Goal: Contribute content: Contribute content

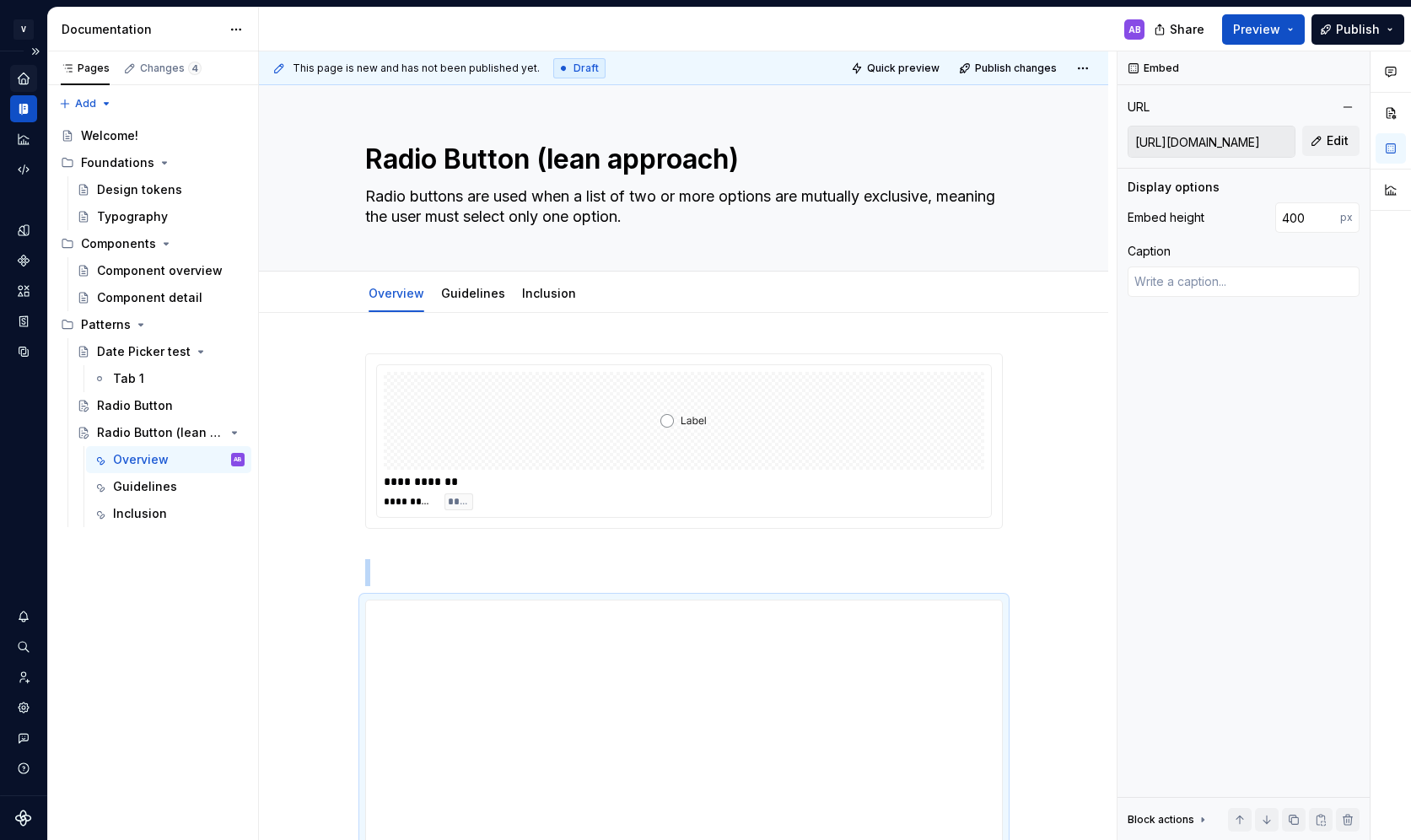
click at [27, 77] on icon "Home" at bounding box center [23, 78] width 11 height 11
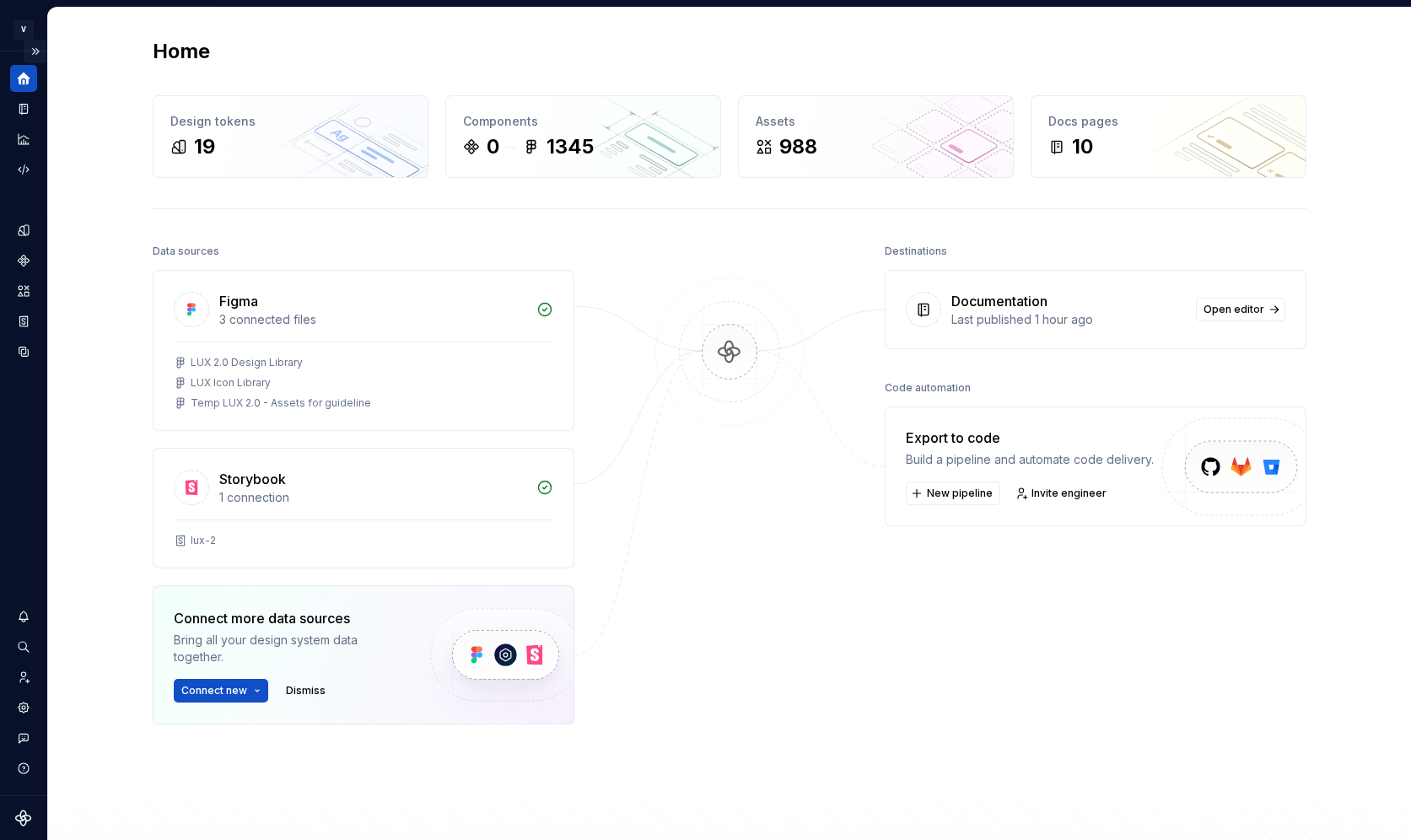
click at [36, 45] on button "Expand sidebar" at bounding box center [36, 51] width 24 height 24
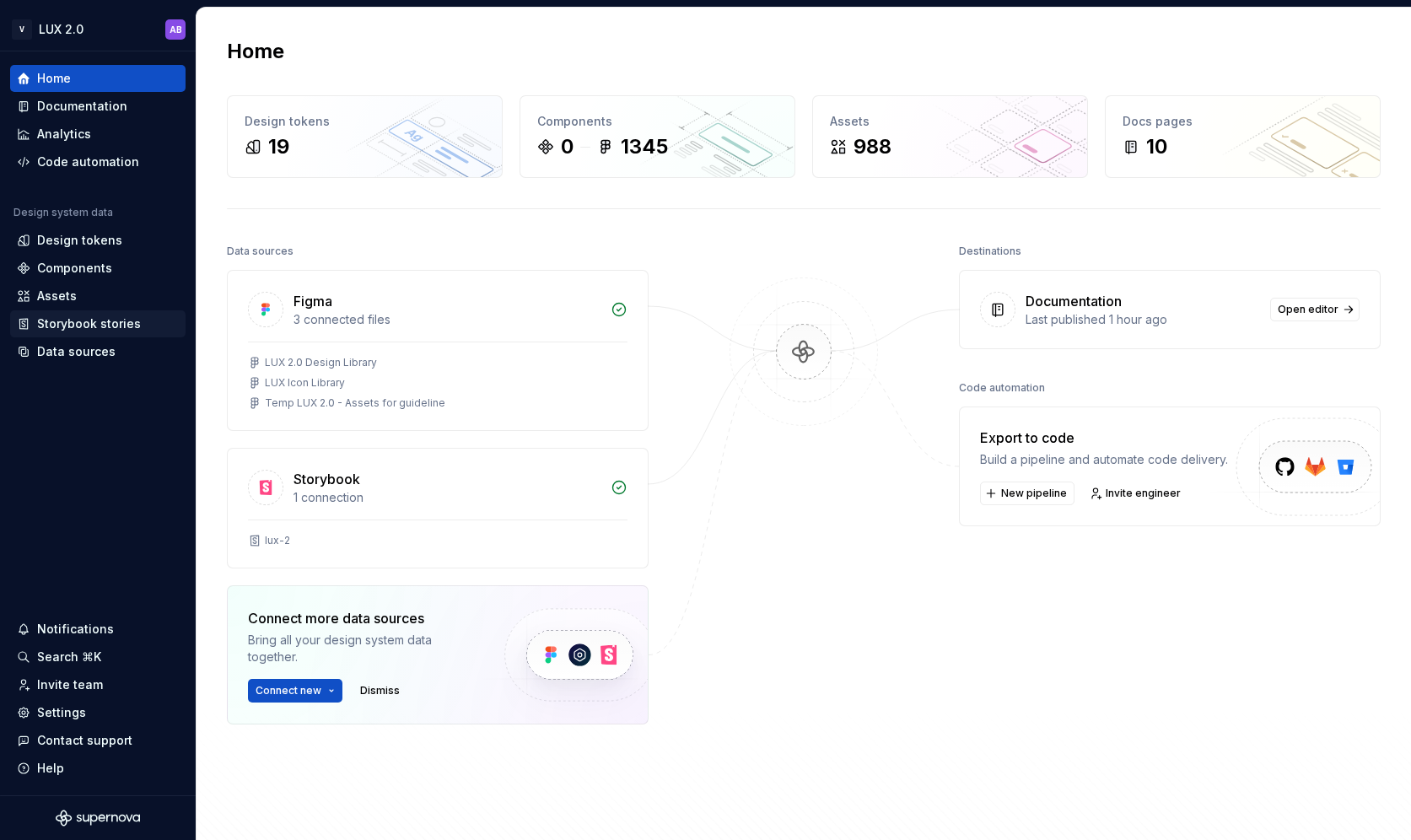
click at [88, 319] on div "Storybook stories" at bounding box center [88, 324] width 104 height 17
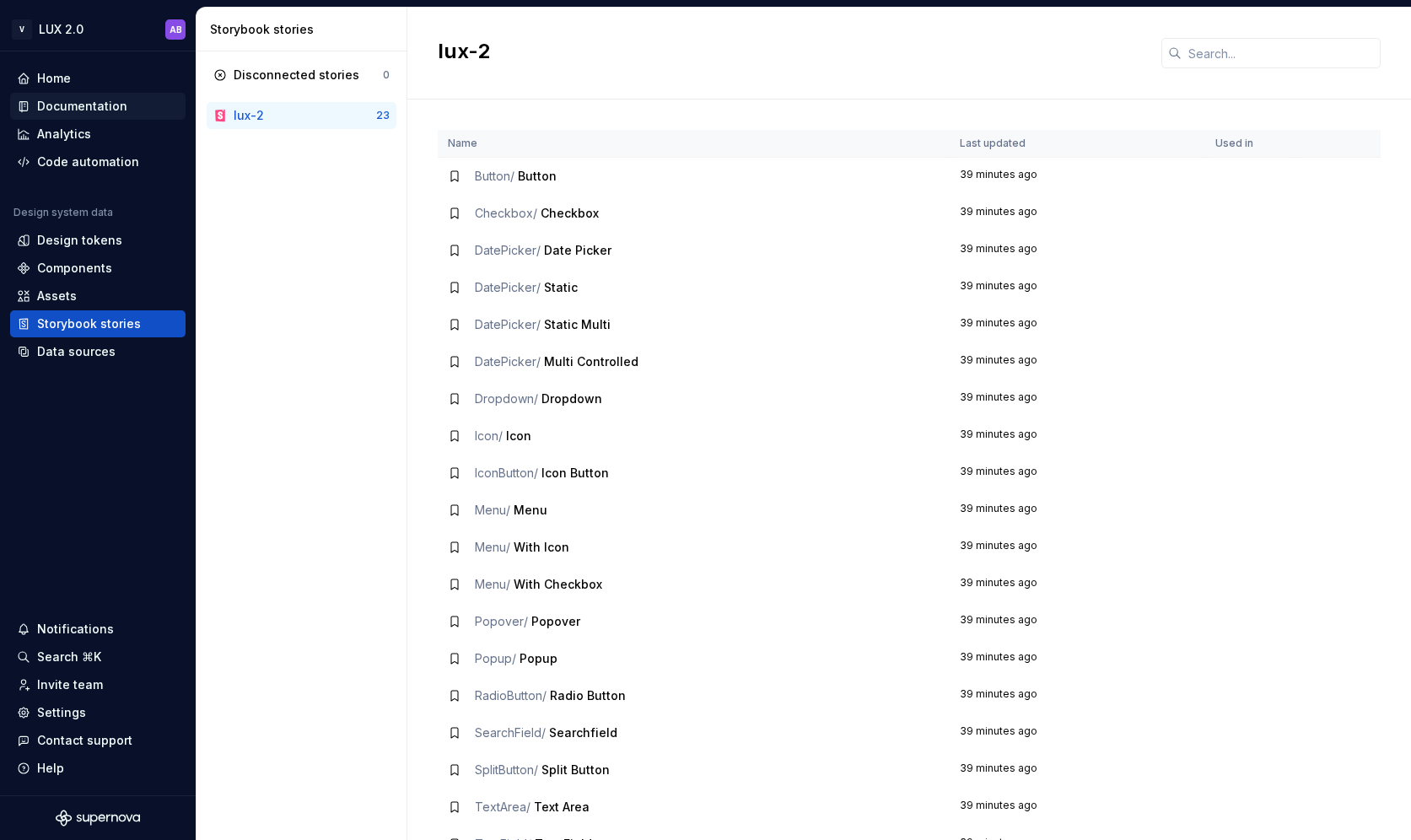
click at [78, 108] on div "Documentation" at bounding box center [81, 106] width 90 height 17
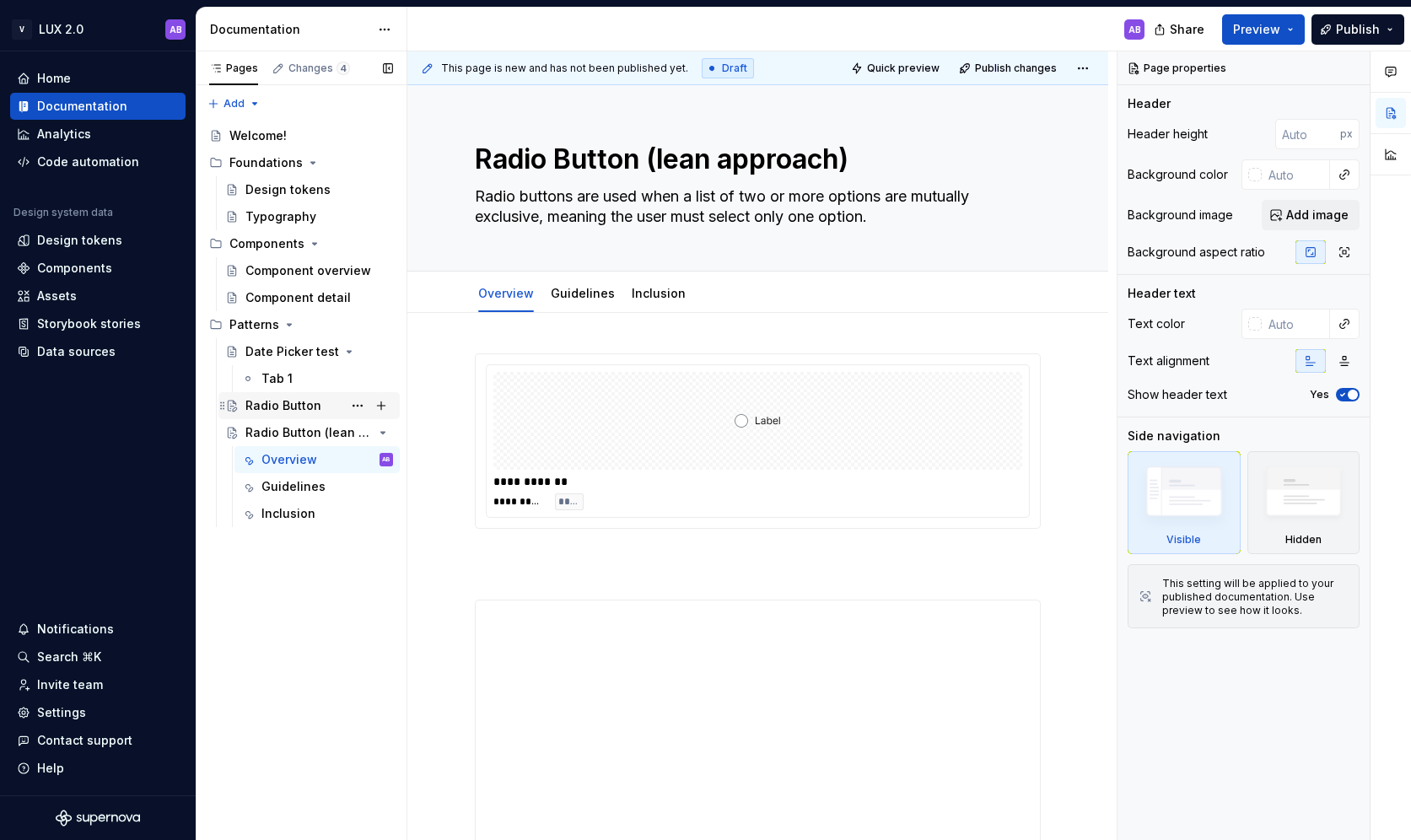
click at [283, 403] on div "Radio Button" at bounding box center [283, 406] width 76 height 17
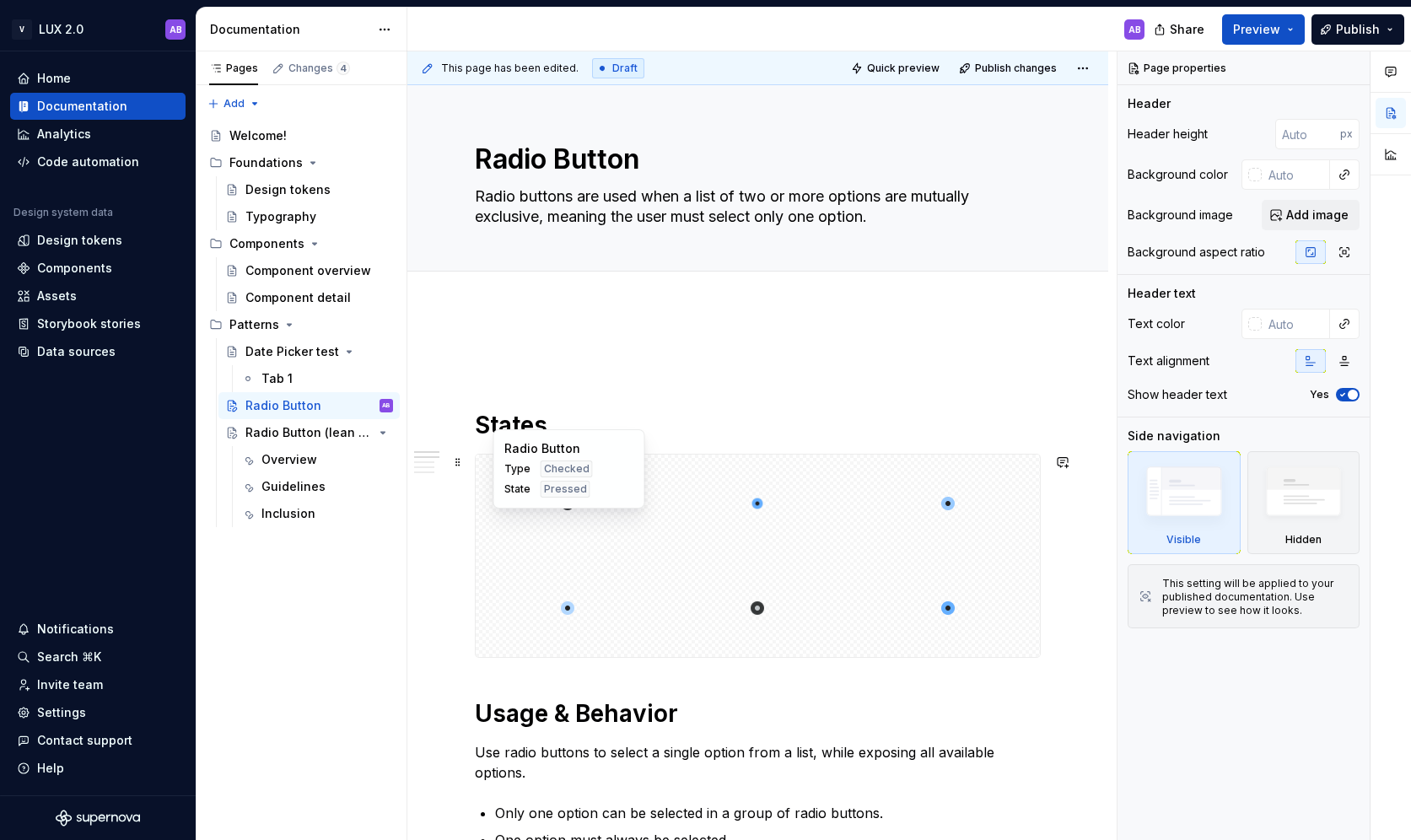
type textarea "*"
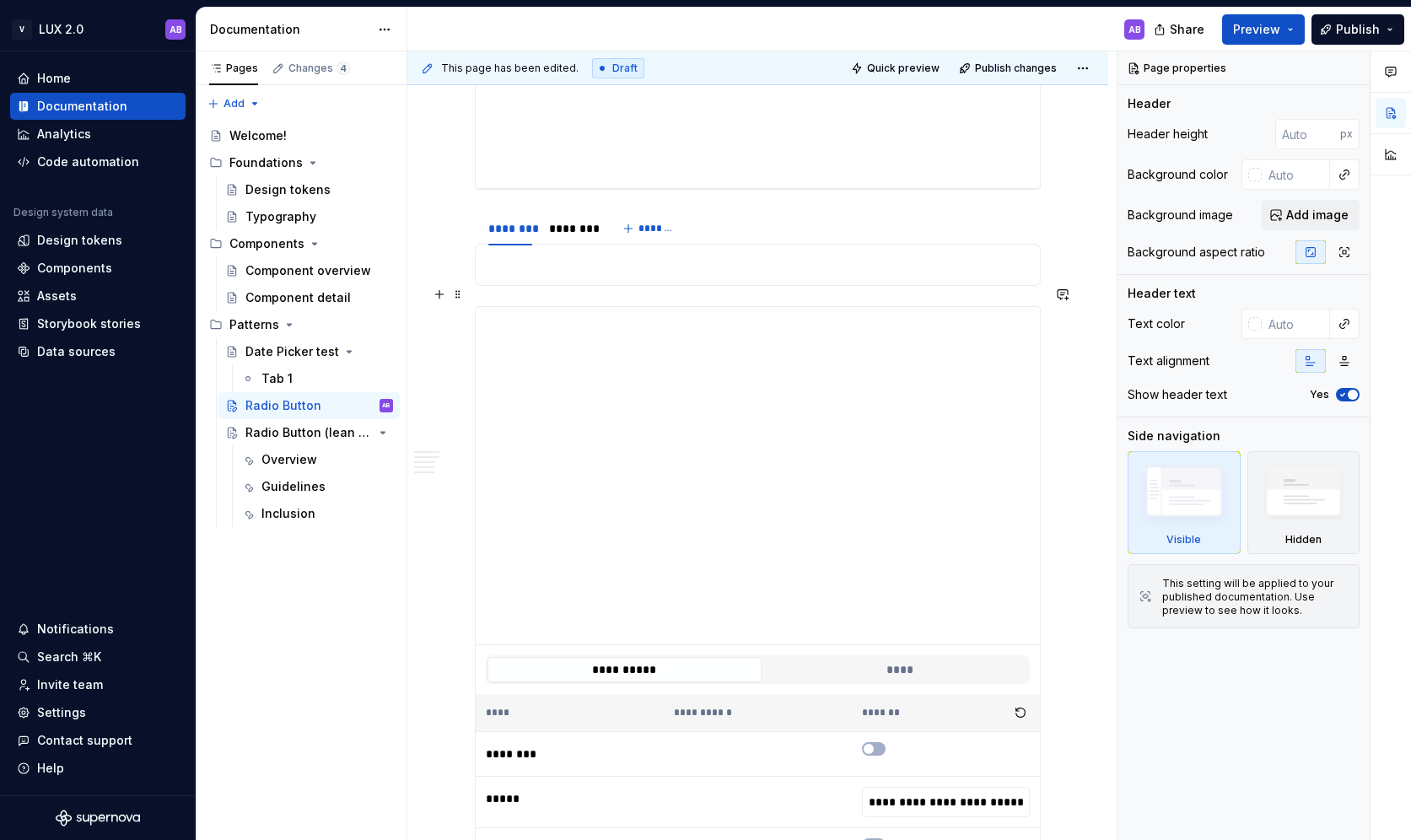
scroll to position [1764, 0]
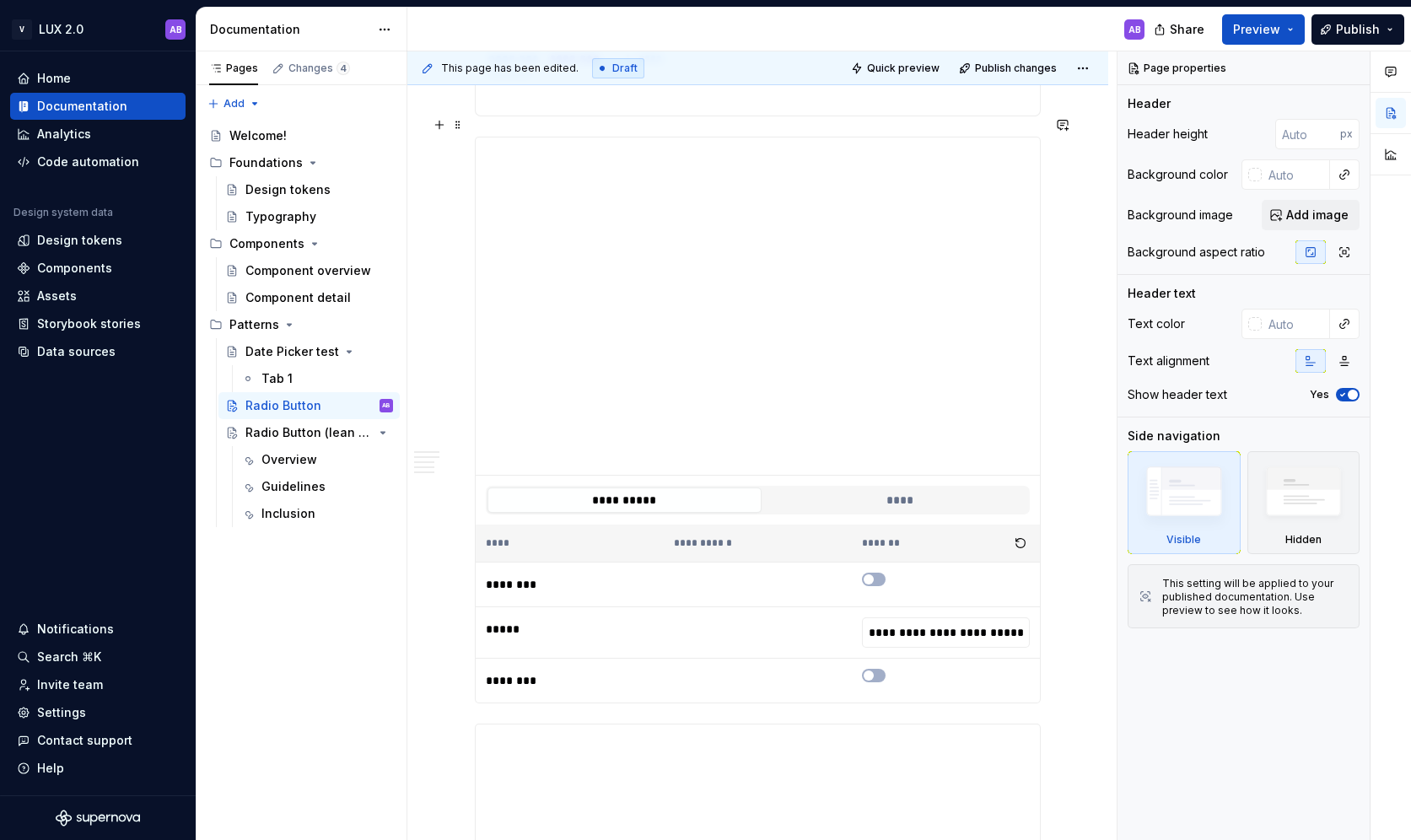
scroll to position [1906, 0]
click at [456, 122] on span at bounding box center [458, 124] width 14 height 24
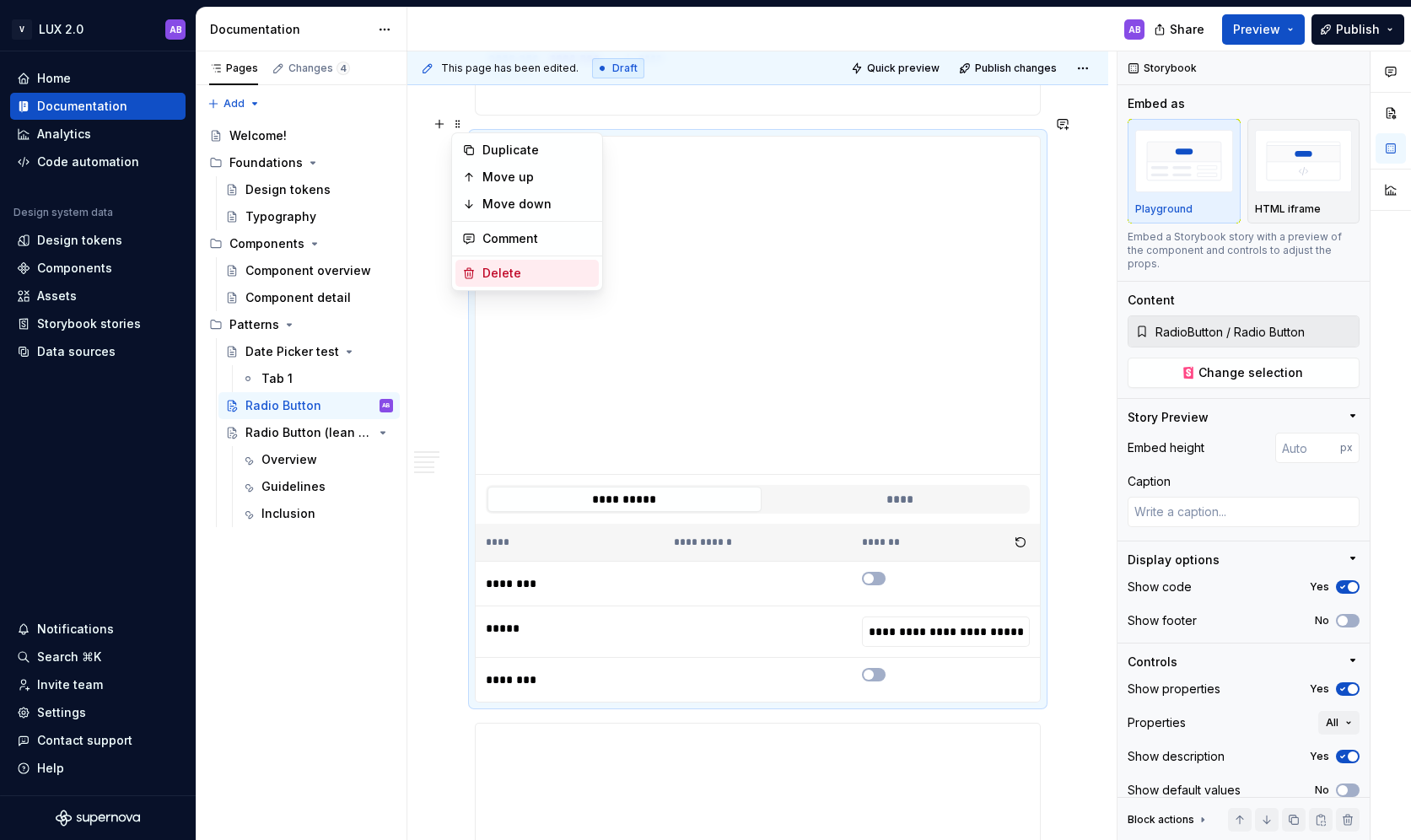
click at [497, 271] on div "Delete" at bounding box center [537, 273] width 110 height 17
type textarea "*"
type input "DatePicker / Date Picker"
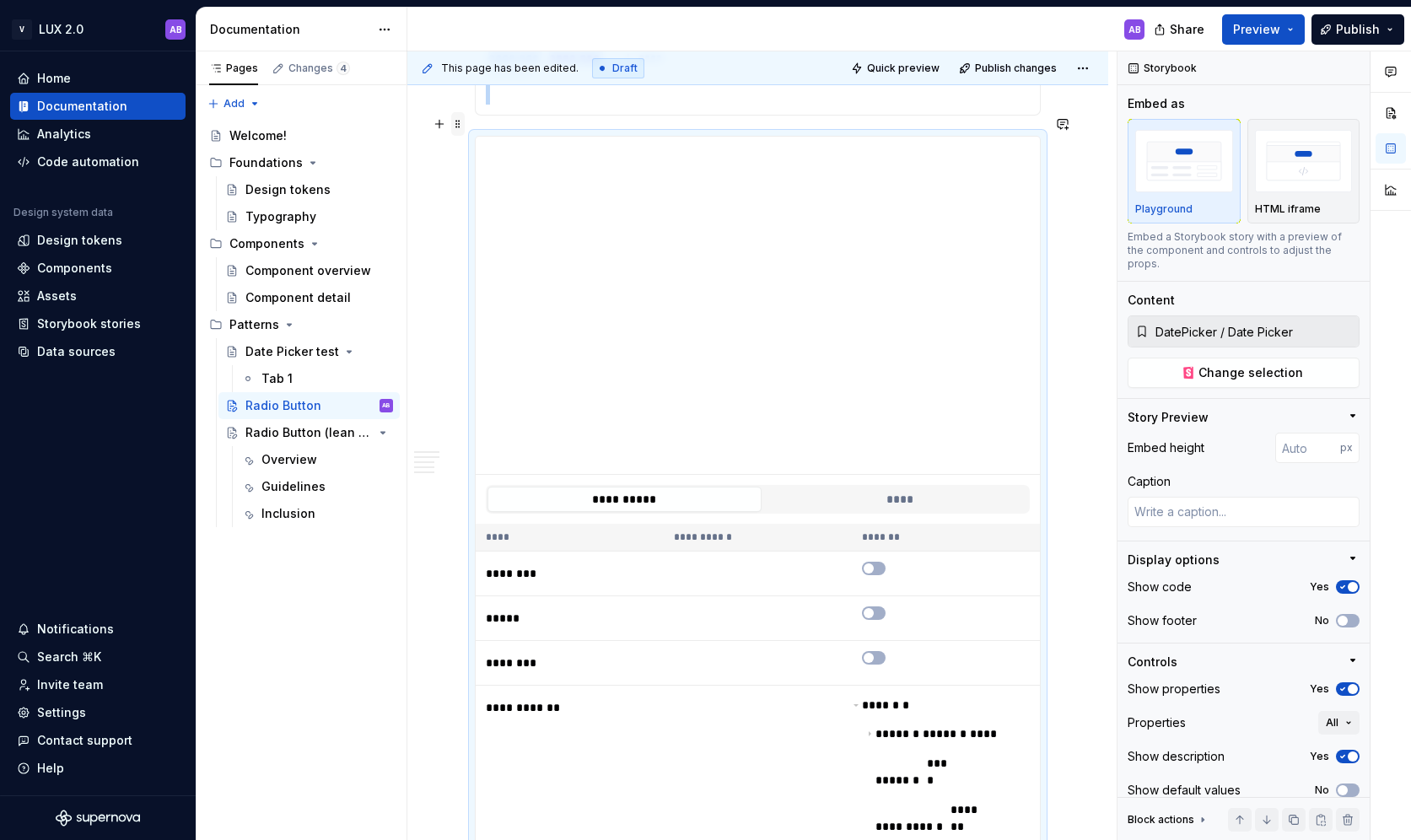
click at [460, 127] on span at bounding box center [458, 124] width 14 height 24
click at [489, 271] on div "Delete" at bounding box center [537, 273] width 110 height 17
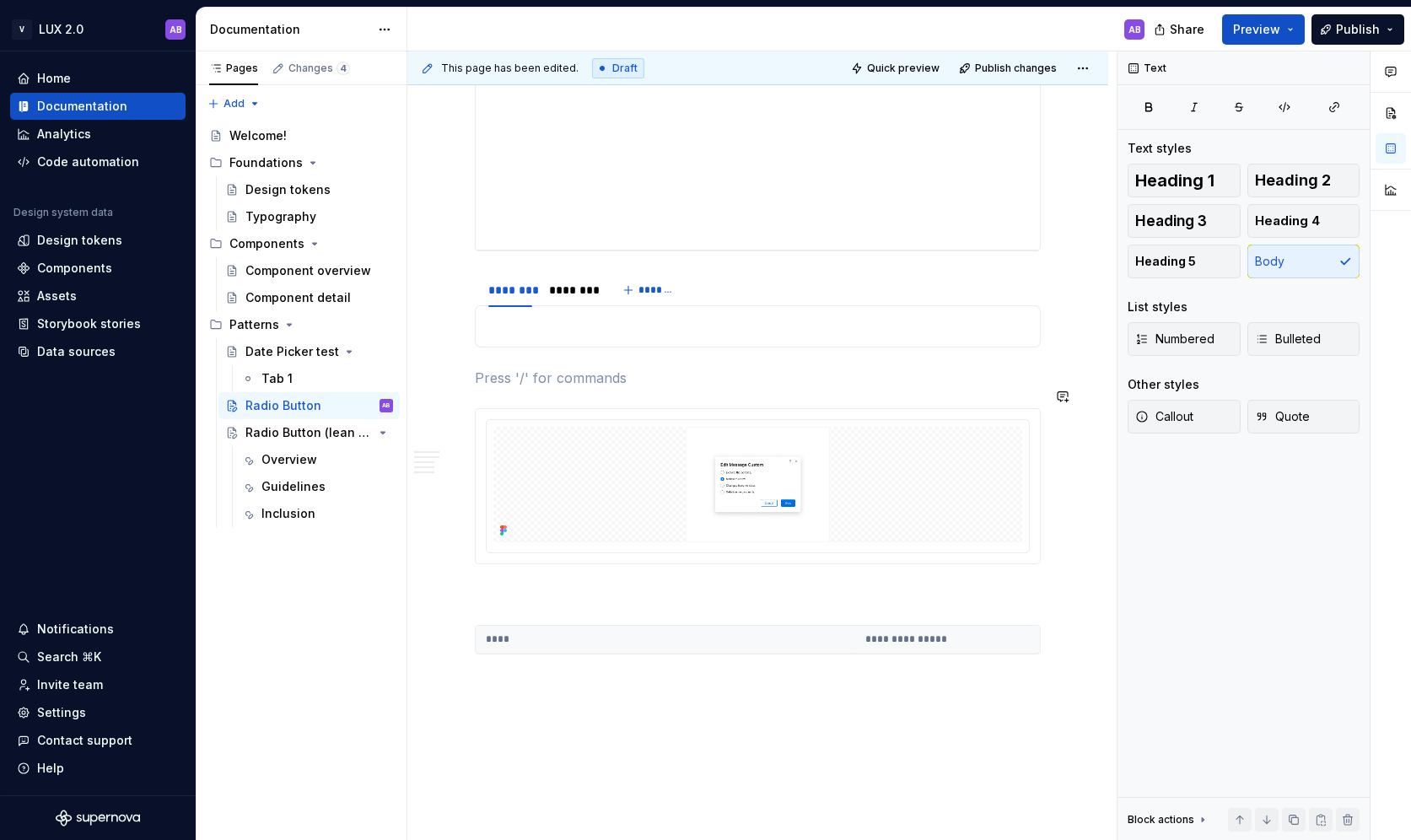
scroll to position [1663, 0]
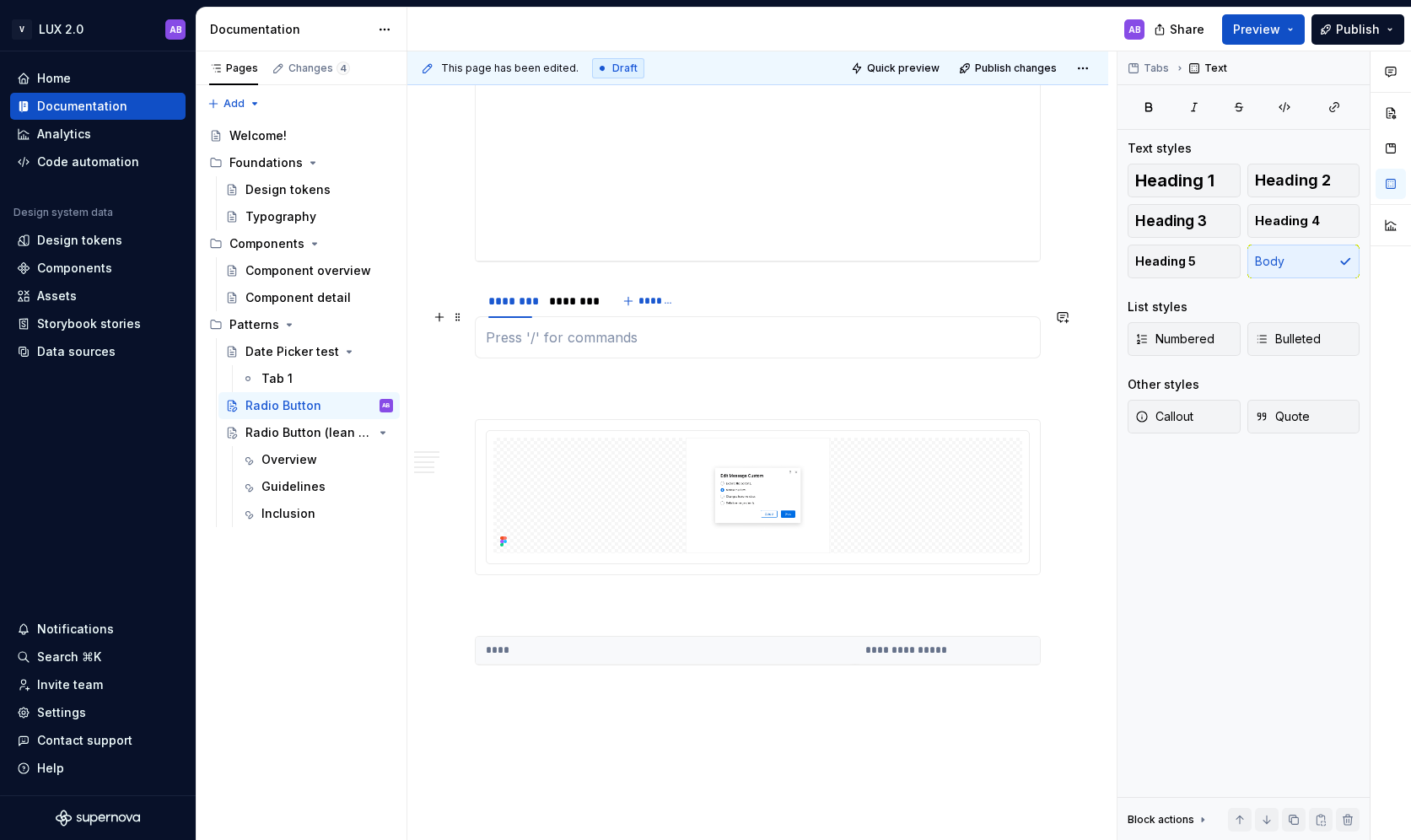
click at [532, 327] on p at bounding box center [757, 337] width 544 height 21
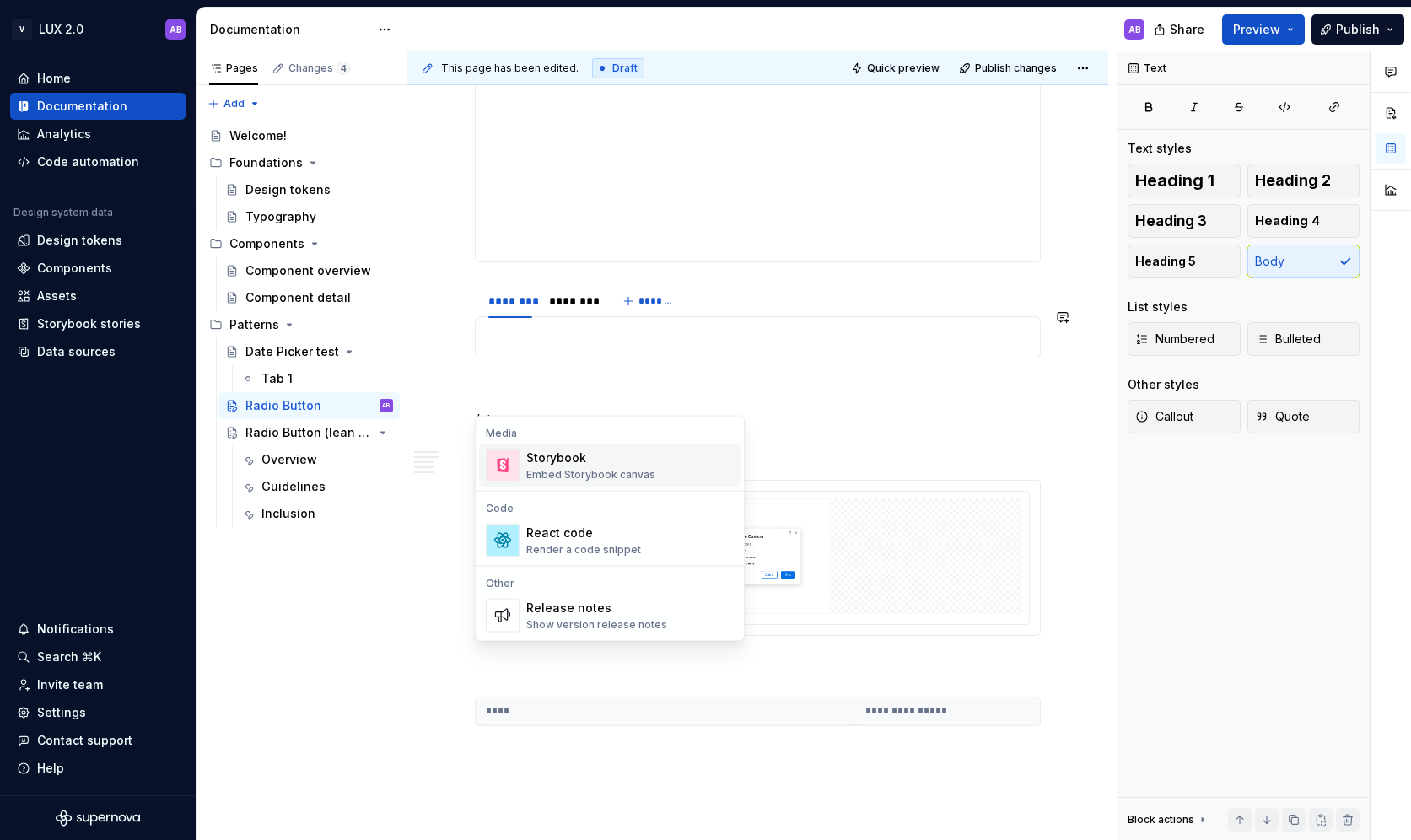
click at [569, 466] on div "Storybook Embed Storybook canvas" at bounding box center [591, 465] width 129 height 32
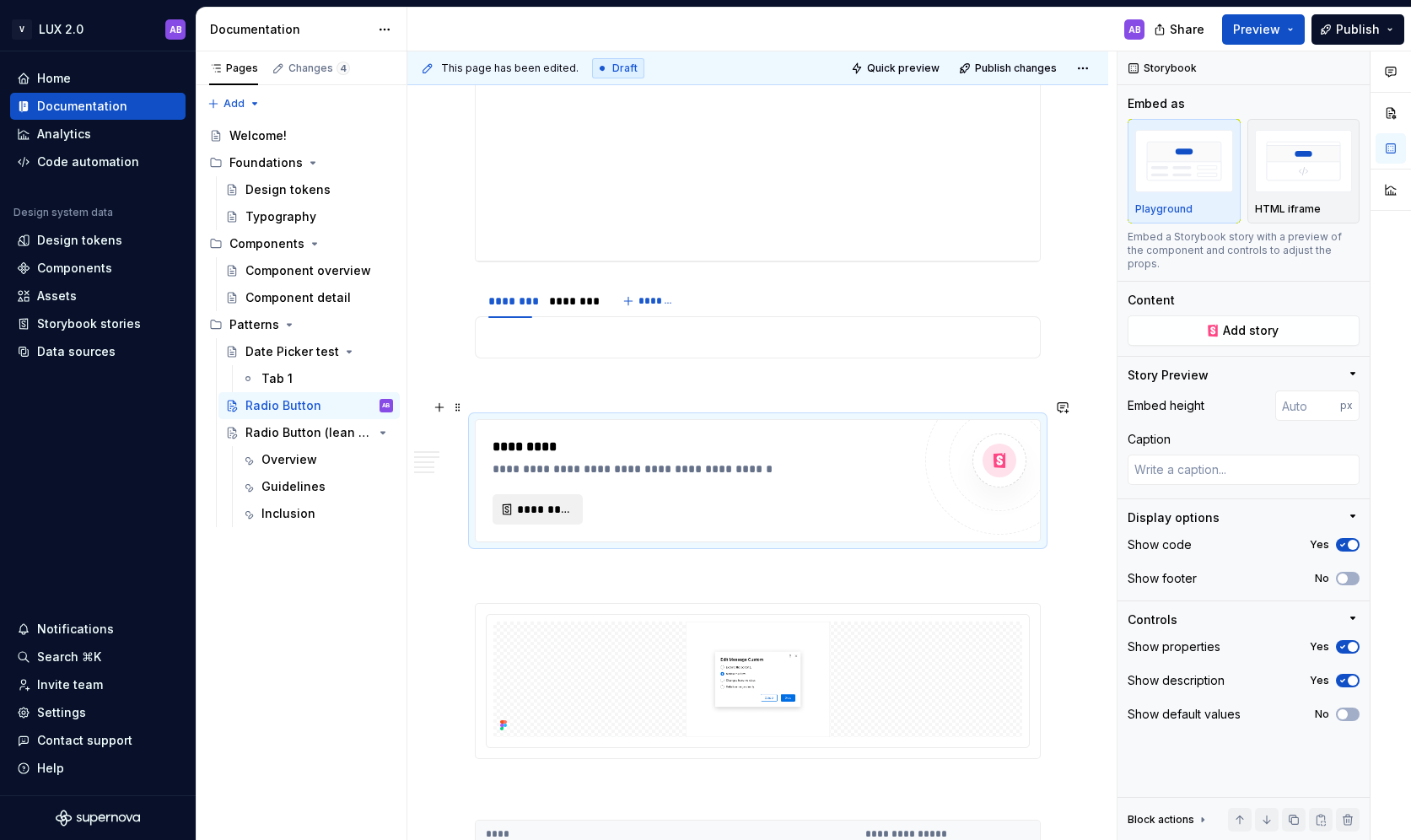
click at [539, 501] on span "*********" at bounding box center [545, 509] width 55 height 17
type textarea "*"
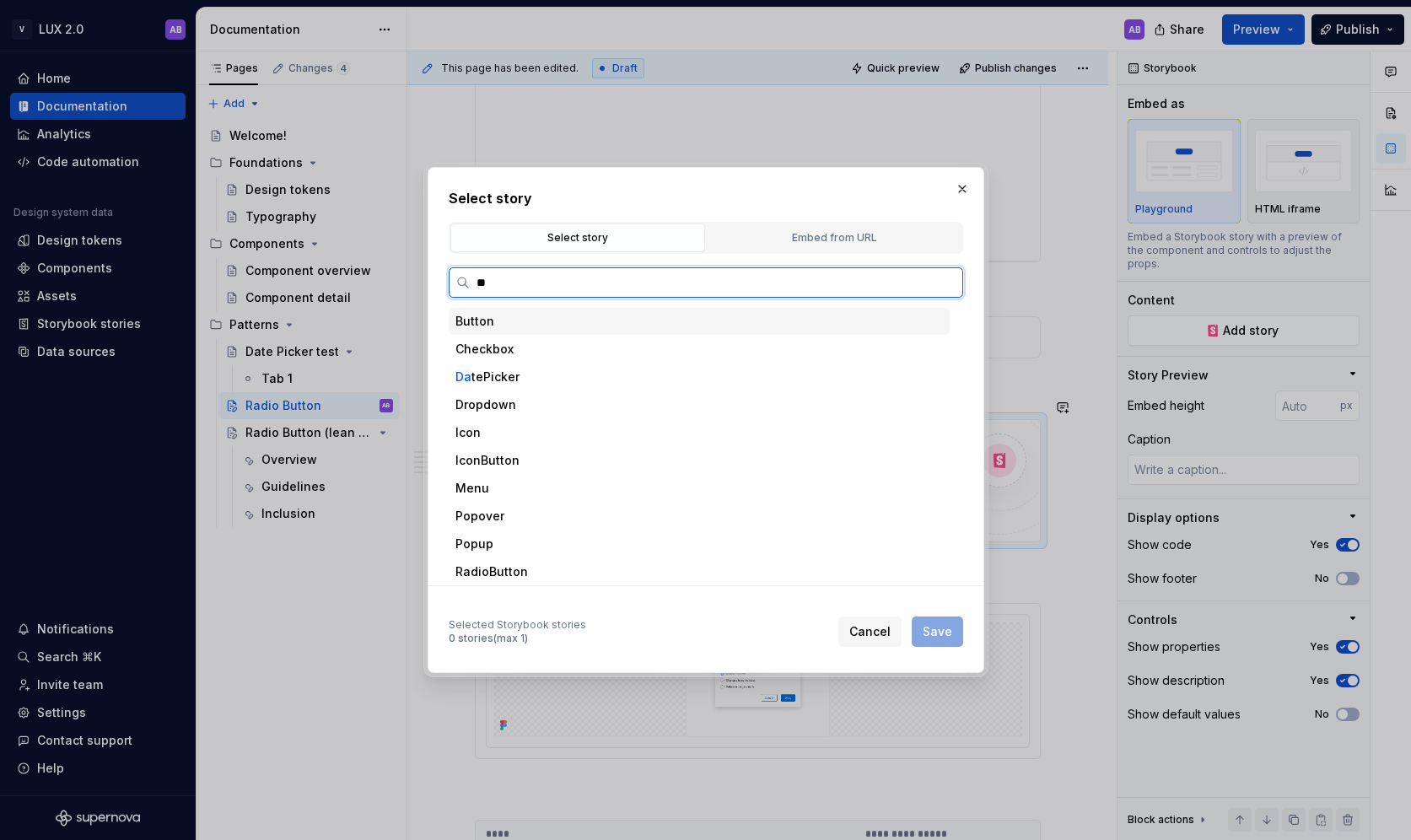
type input "***"
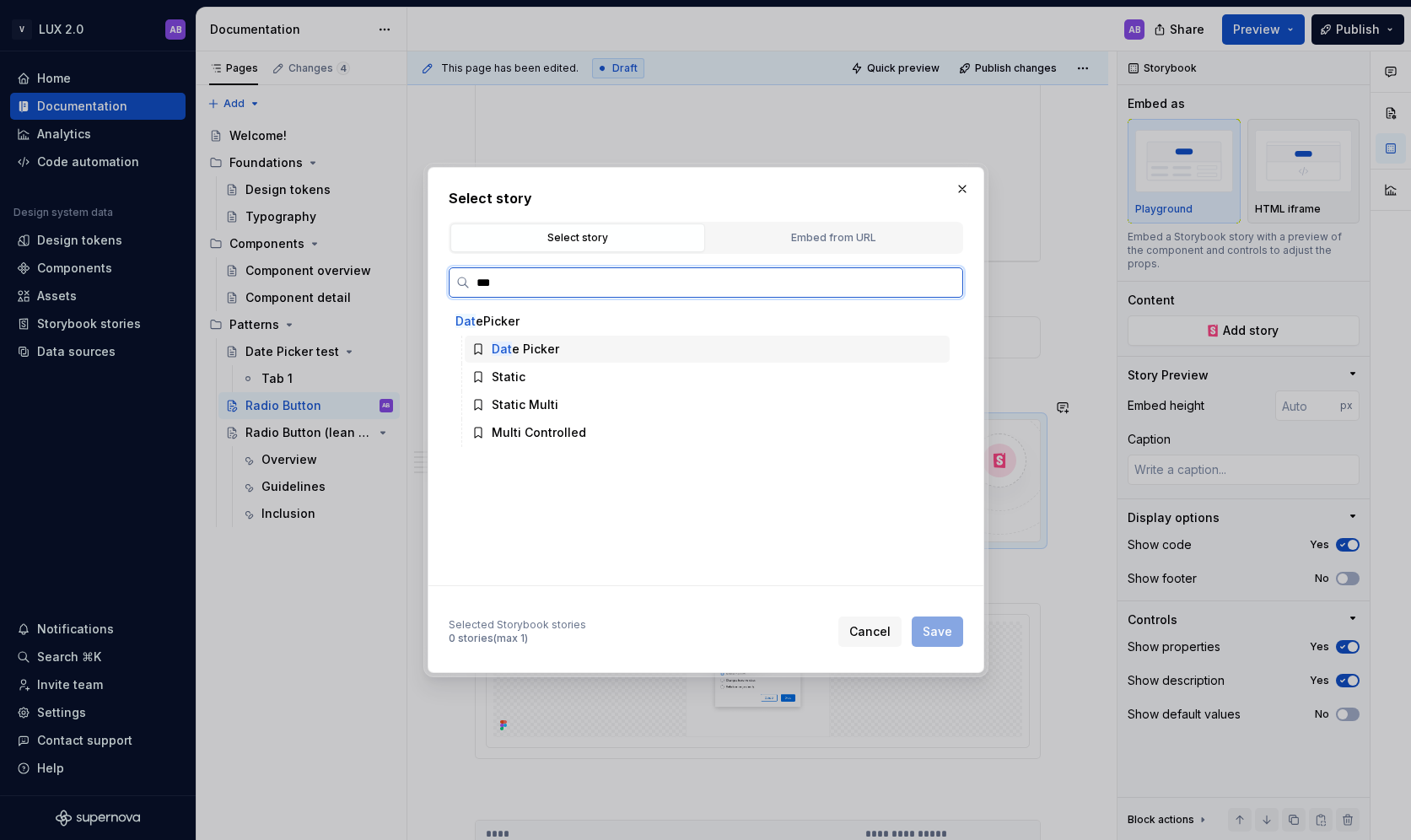
click at [536, 356] on div "Dat e Picker" at bounding box center [525, 349] width 68 height 17
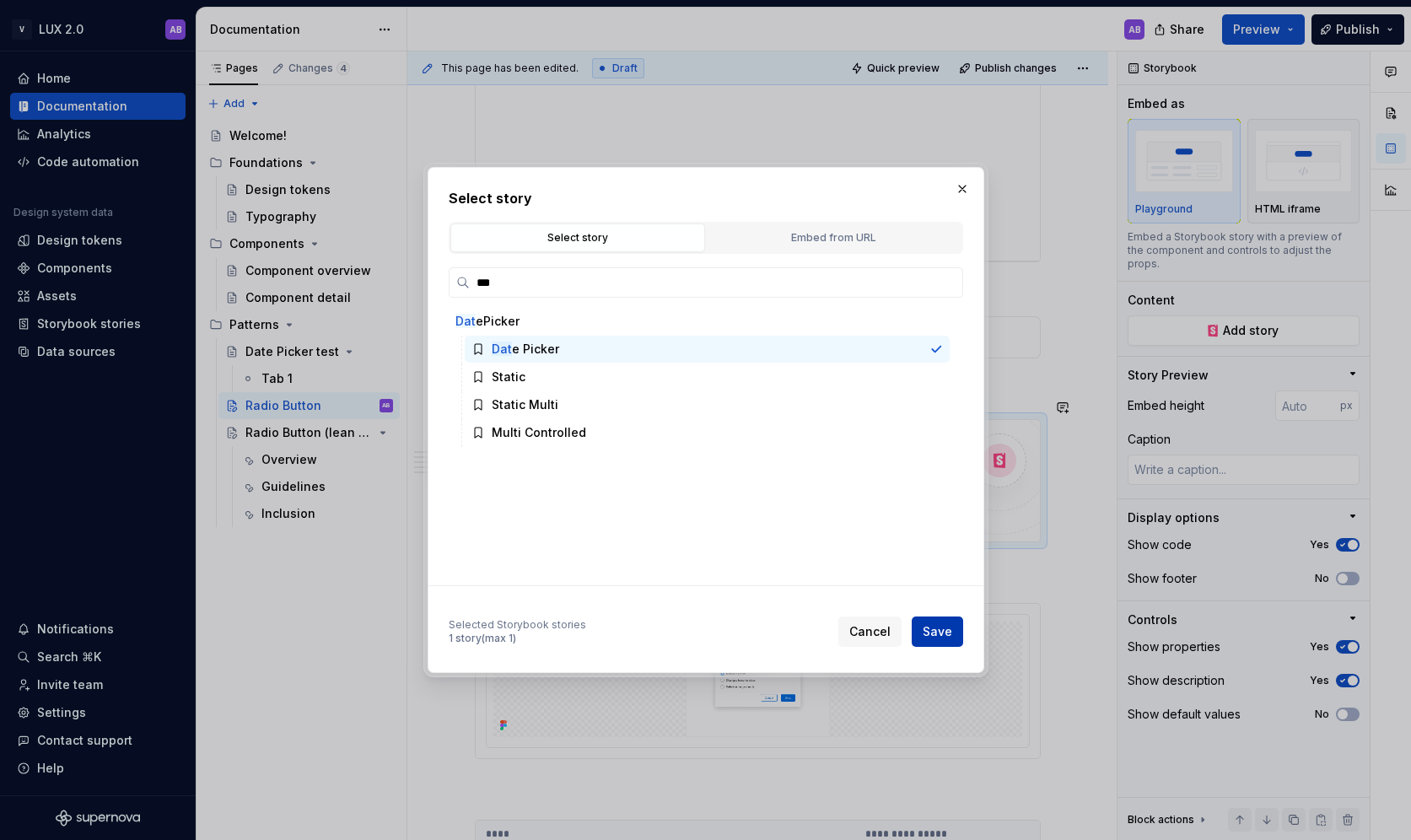
click at [947, 639] on span "Save" at bounding box center [938, 632] width 29 height 17
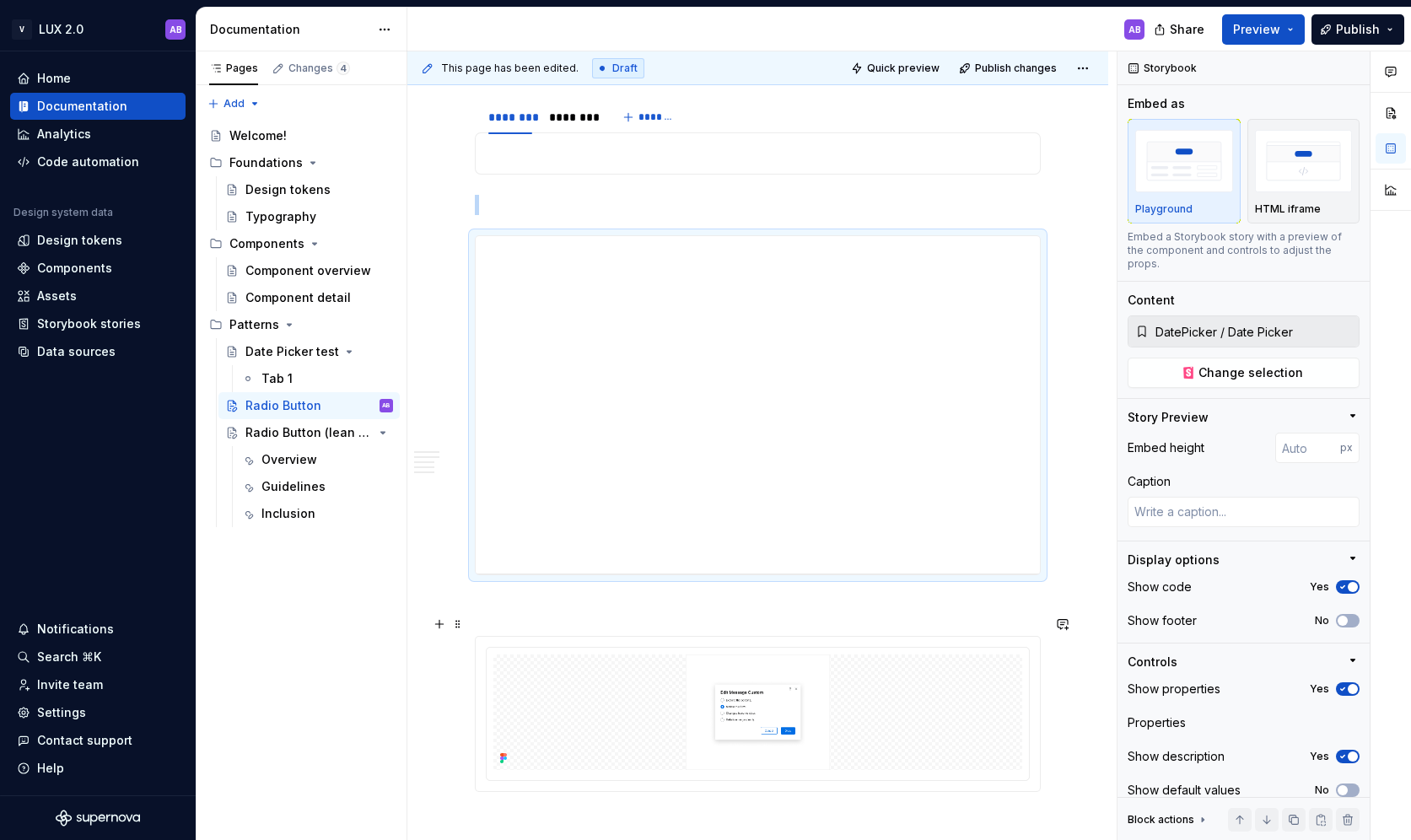
scroll to position [1770, 0]
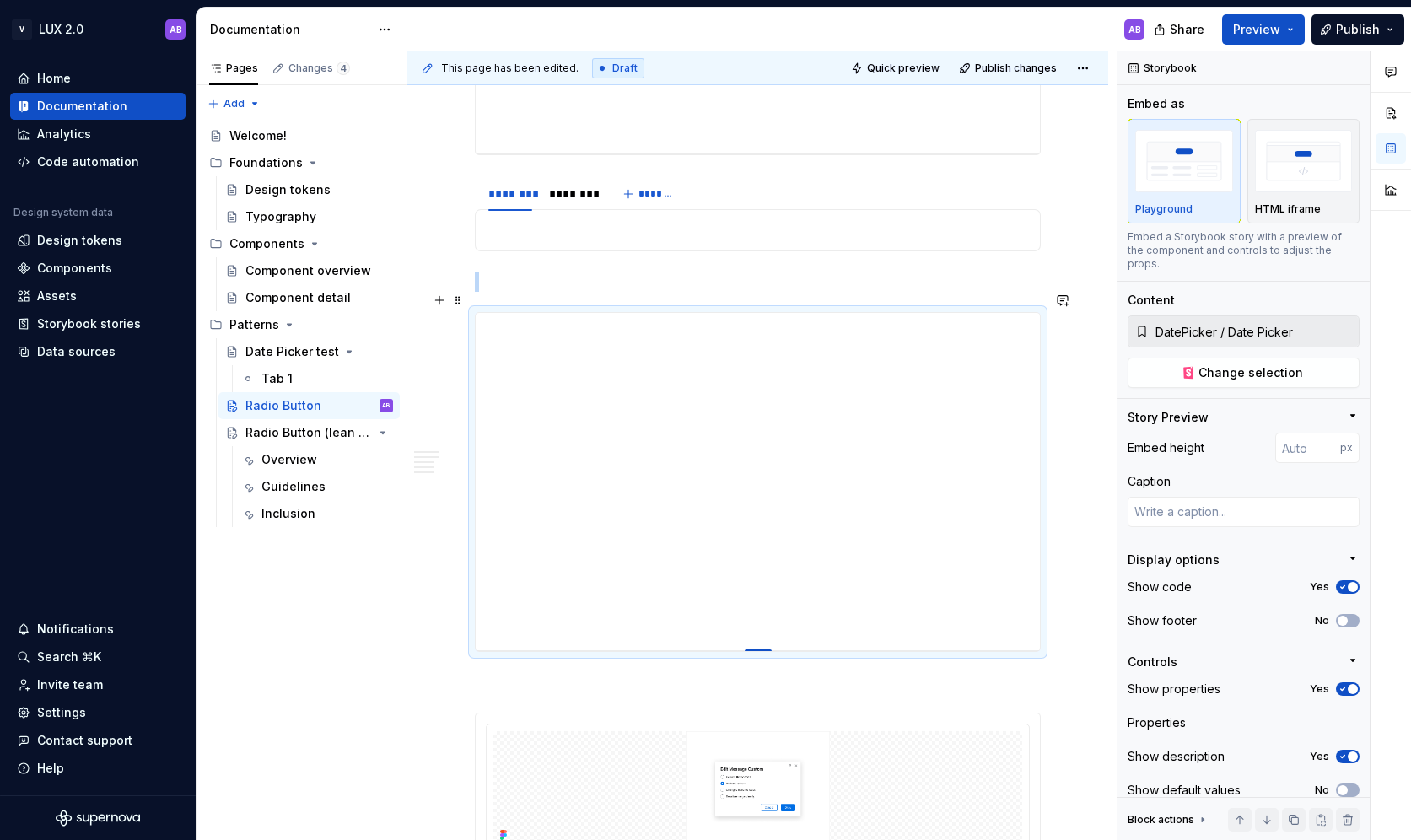
type textarea "*"
type input "424"
type textarea "*"
type input "428"
type textarea "*"
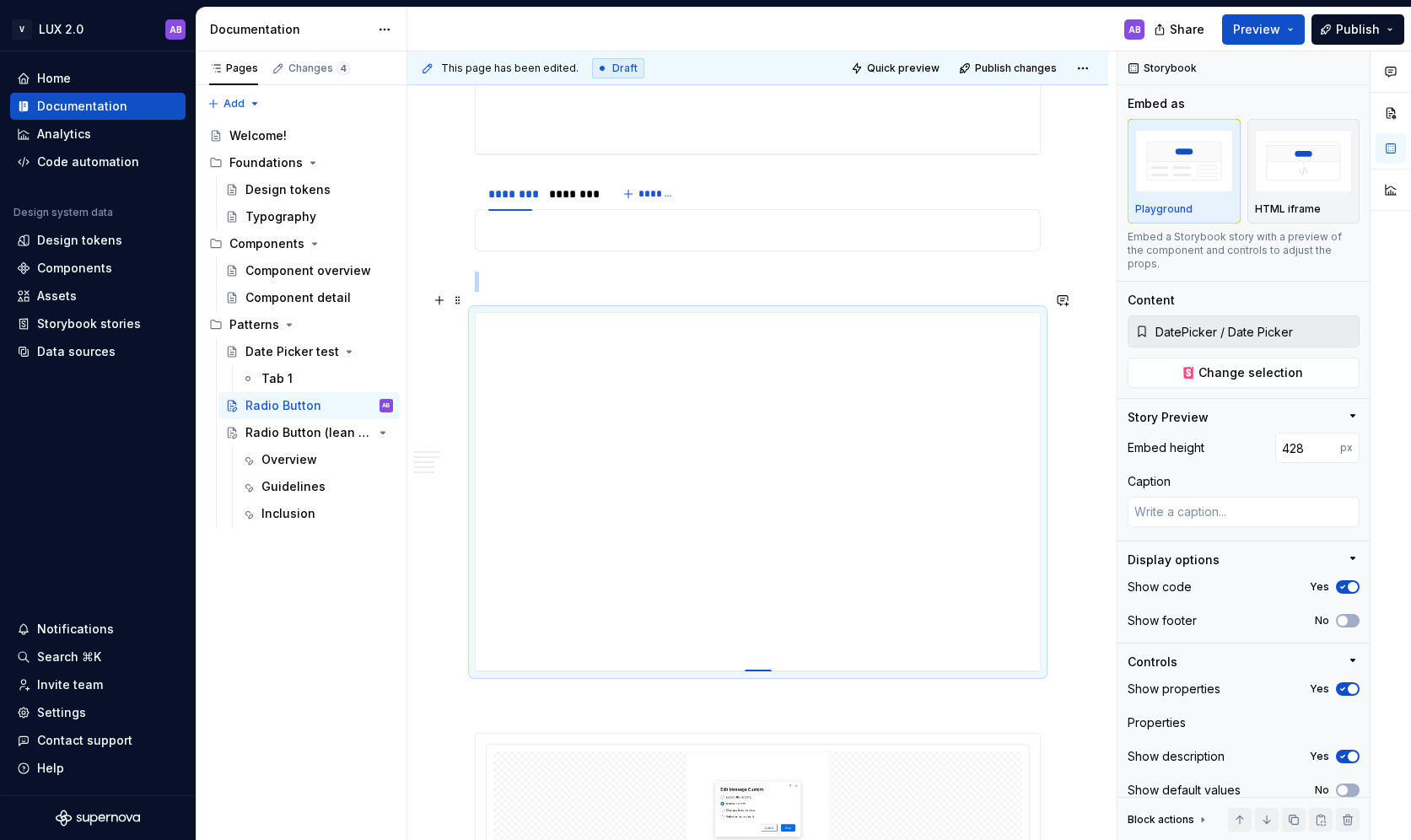
type input "430"
type textarea "*"
type input "432"
type textarea "*"
type input "435"
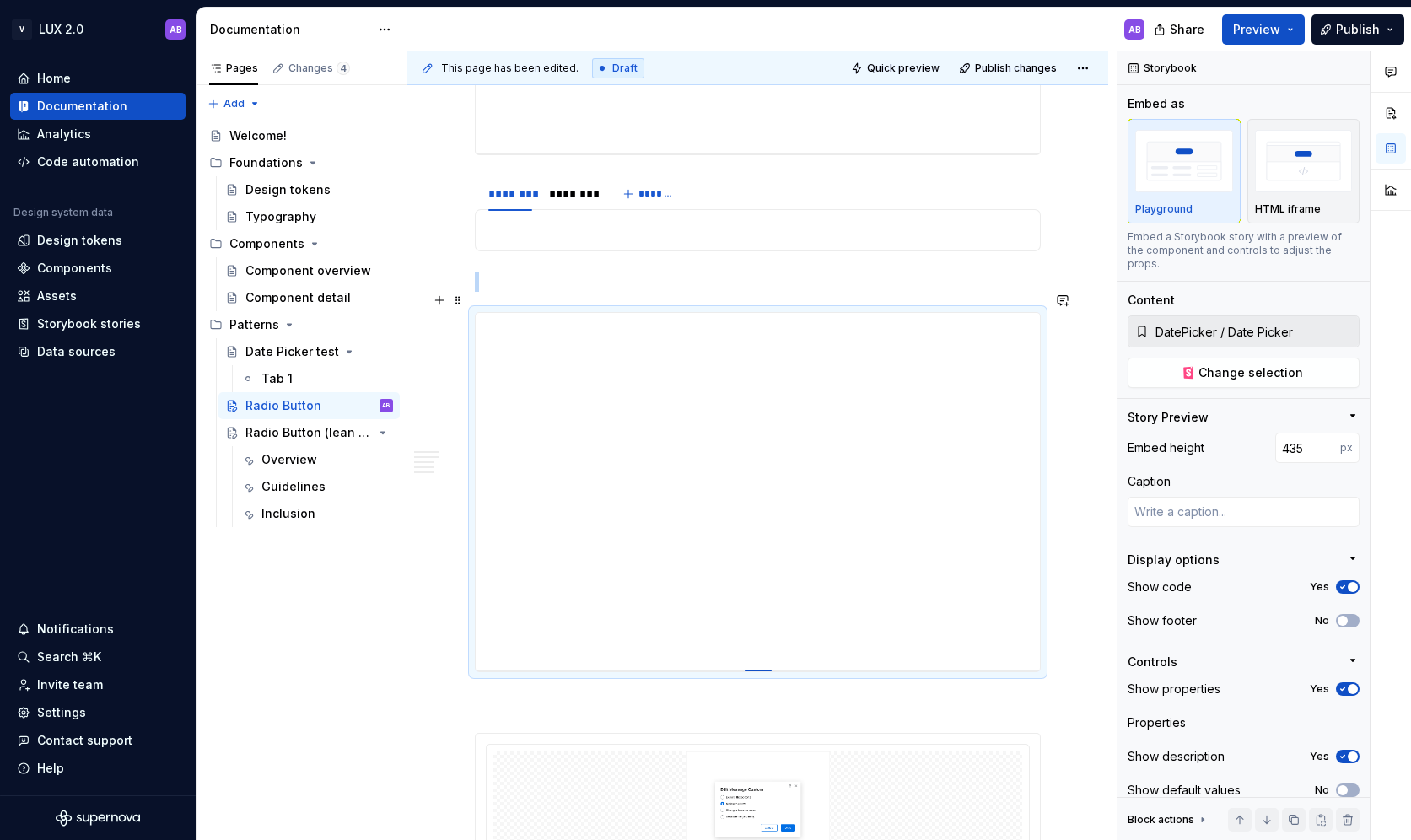
type textarea "*"
type input "436"
type textarea "*"
type input "438"
type textarea "*"
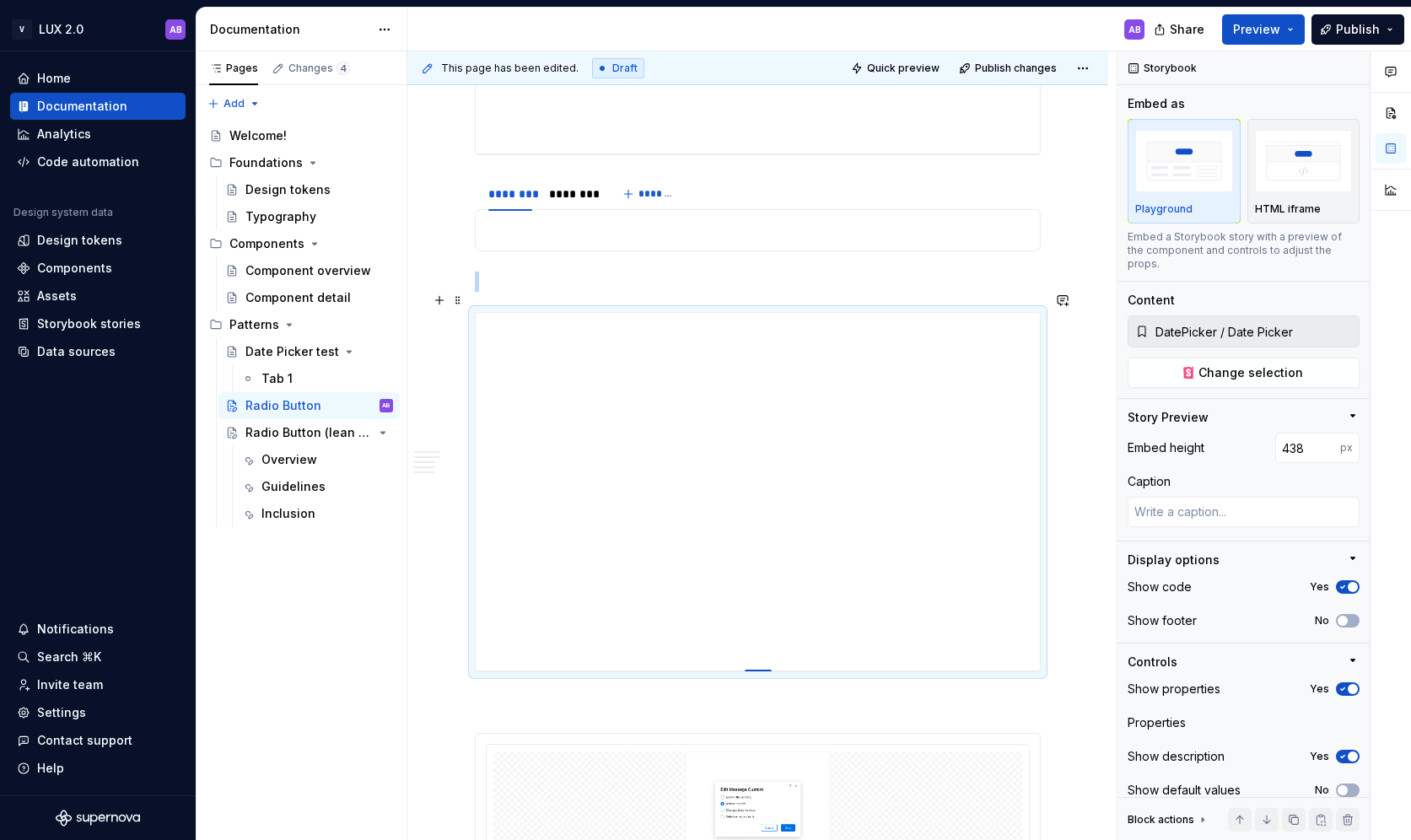
type input "440"
type textarea "*"
type input "443"
type textarea "*"
type input "444"
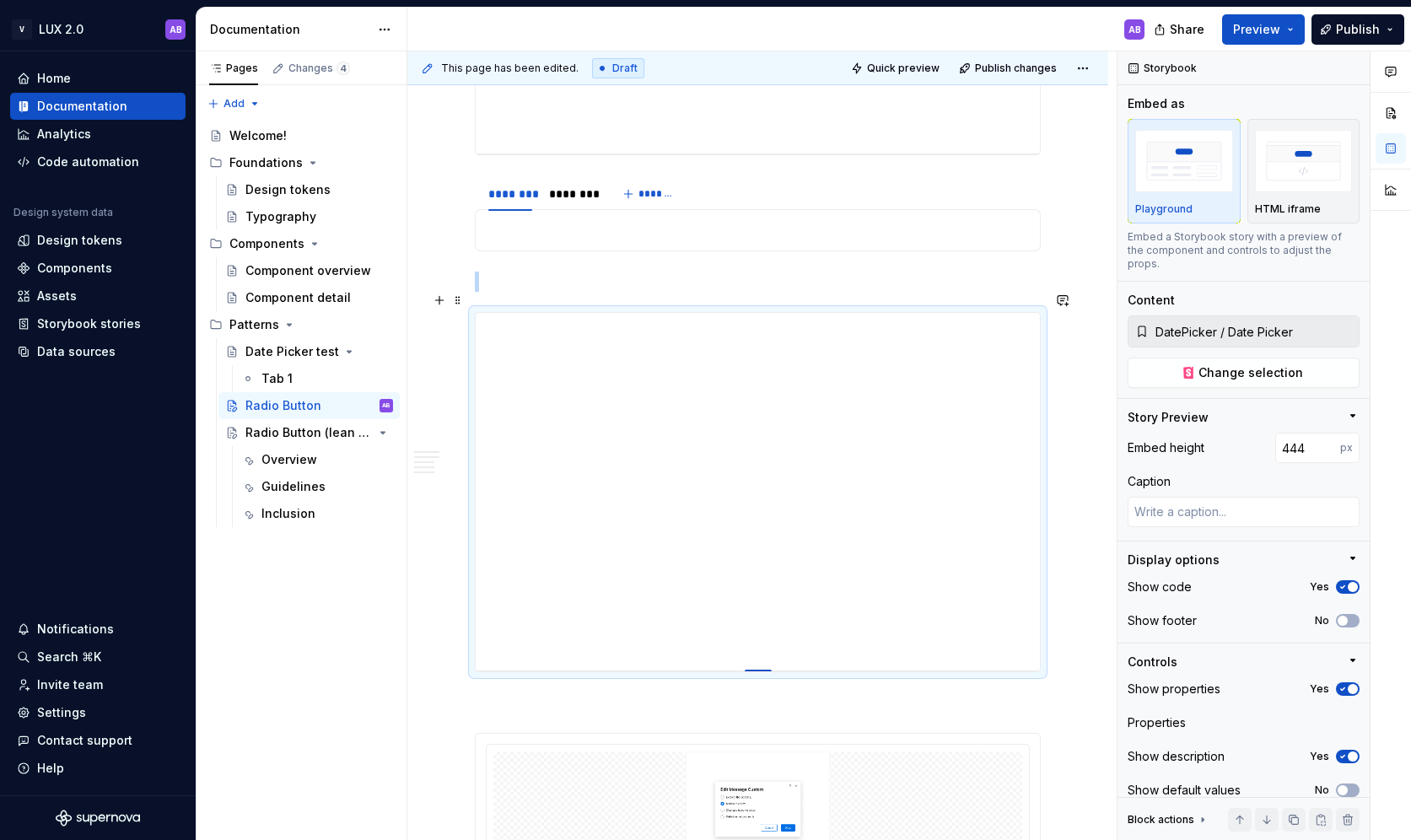
type textarea "*"
type input "447"
type textarea "*"
type input "448"
type textarea "*"
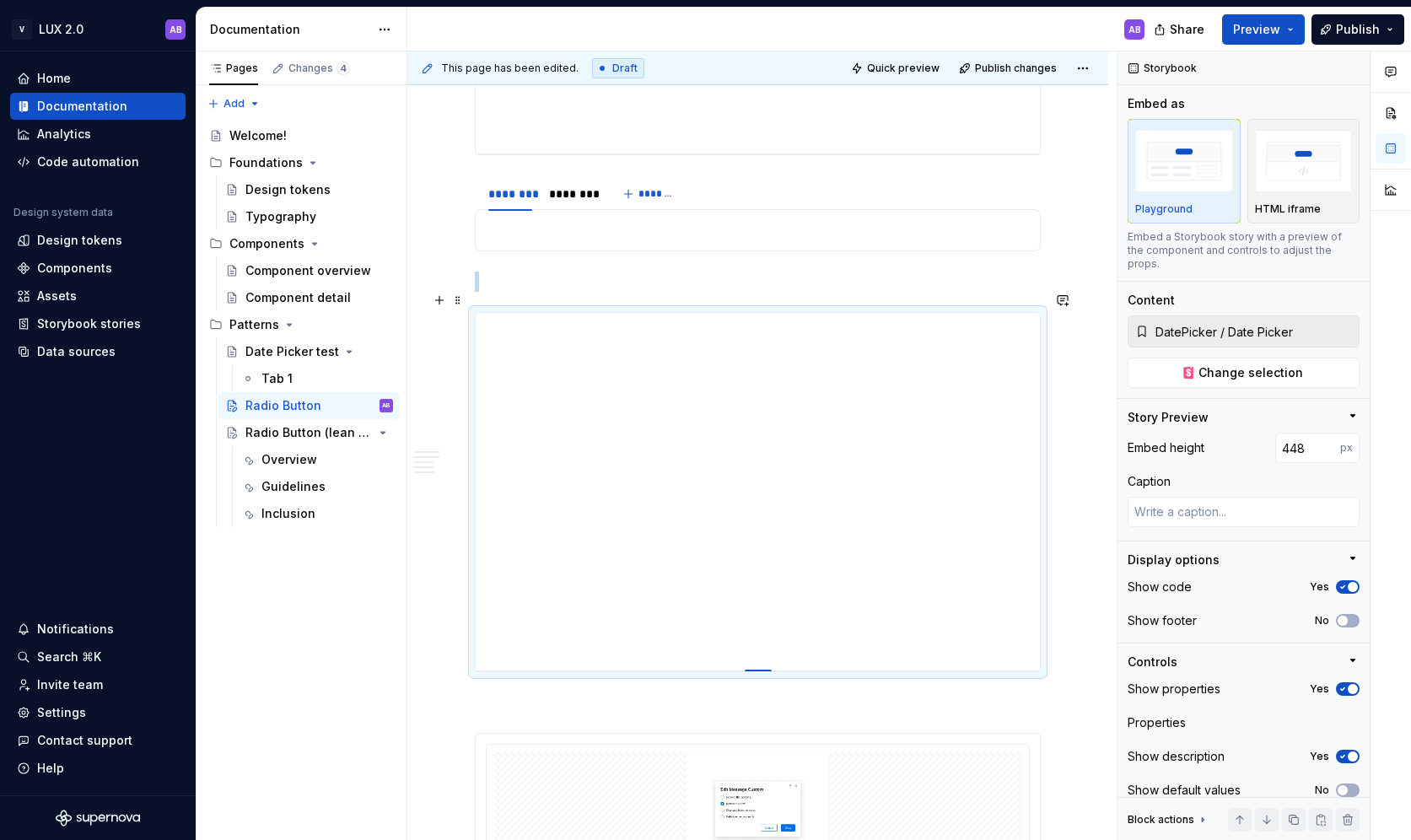
type input "449"
type textarea "*"
type input "451"
type textarea "*"
type input "452"
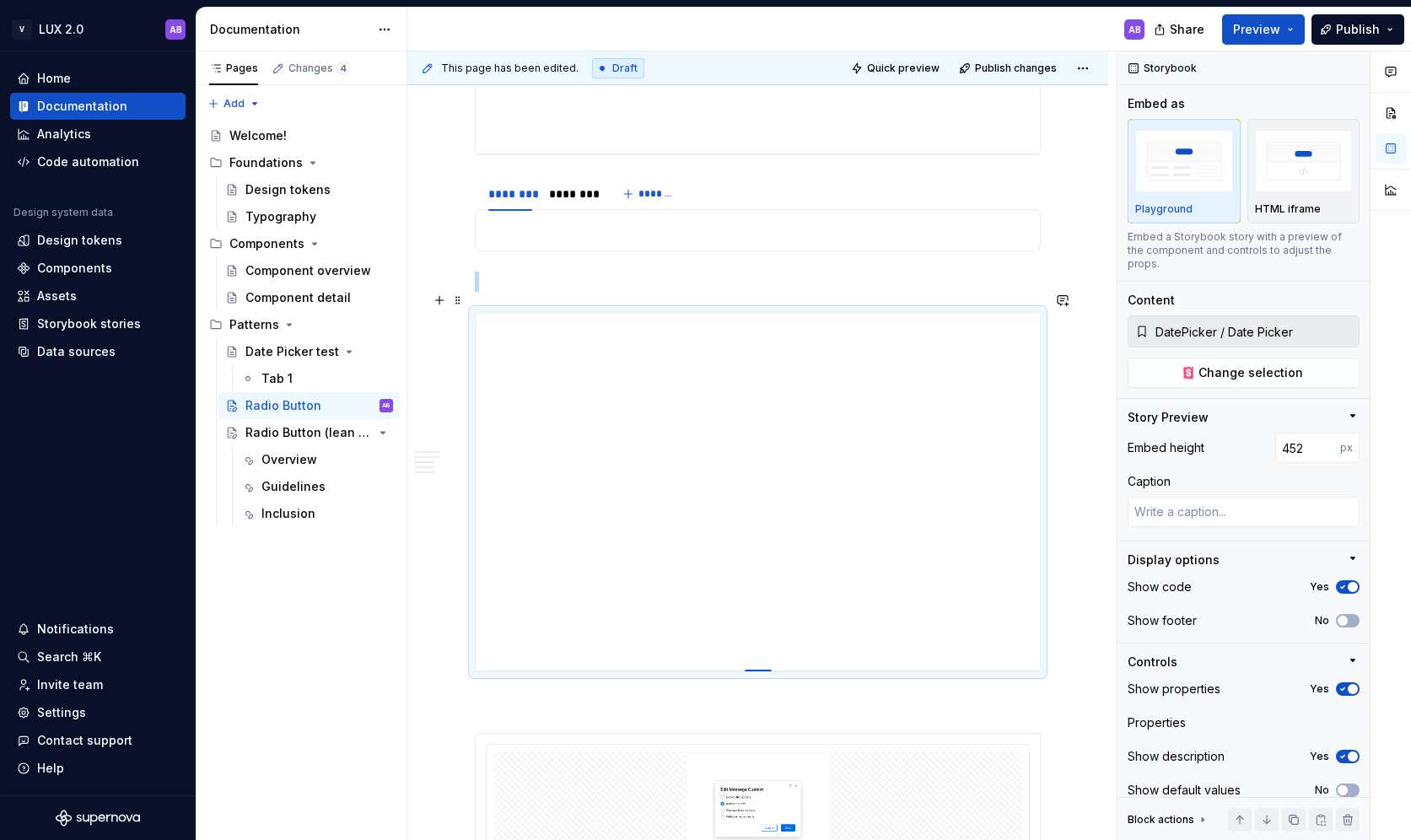
type textarea "*"
type input "453"
type textarea "*"
type input "454"
type textarea "*"
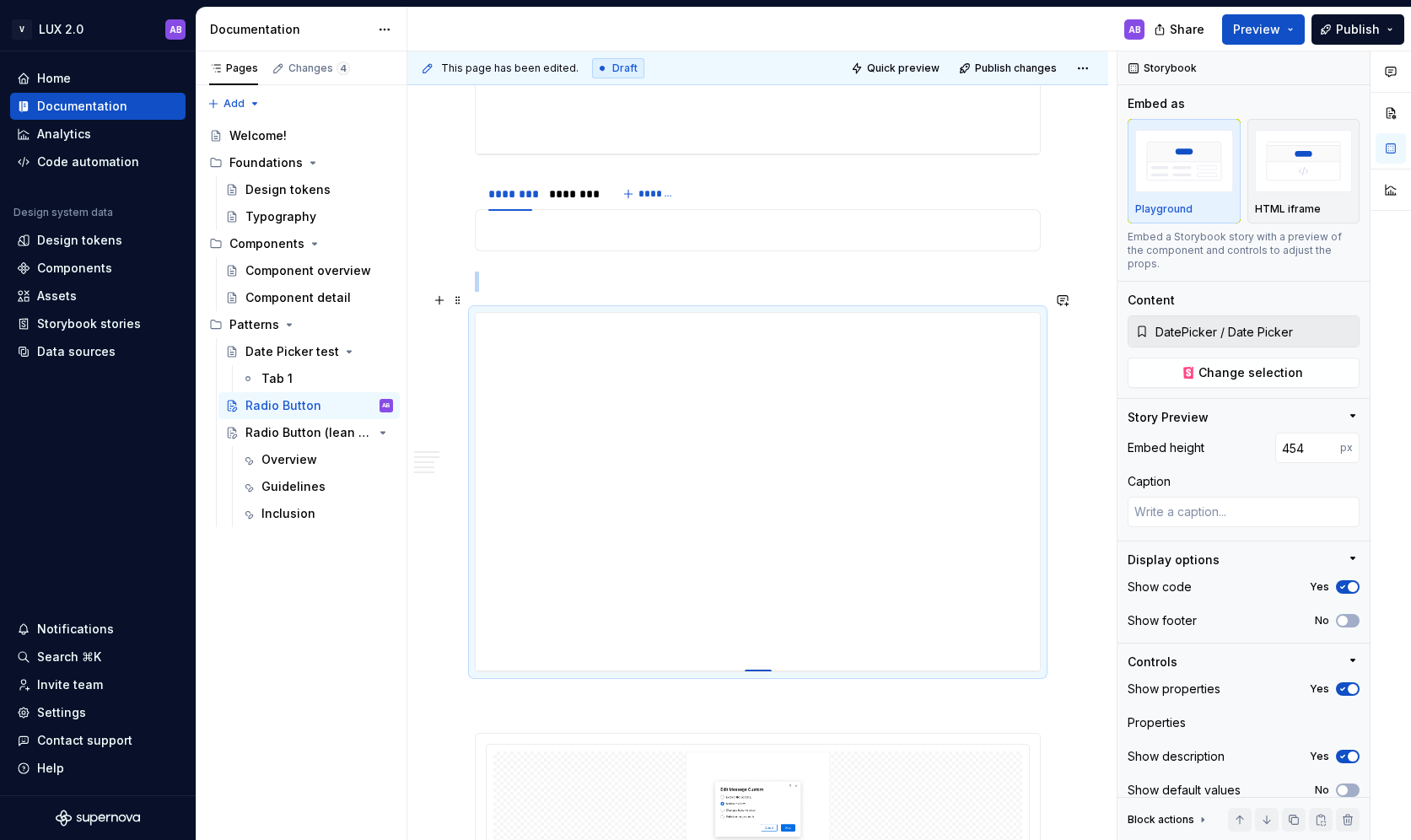
type input "455"
type textarea "*"
type input "456"
type textarea "*"
type input "457"
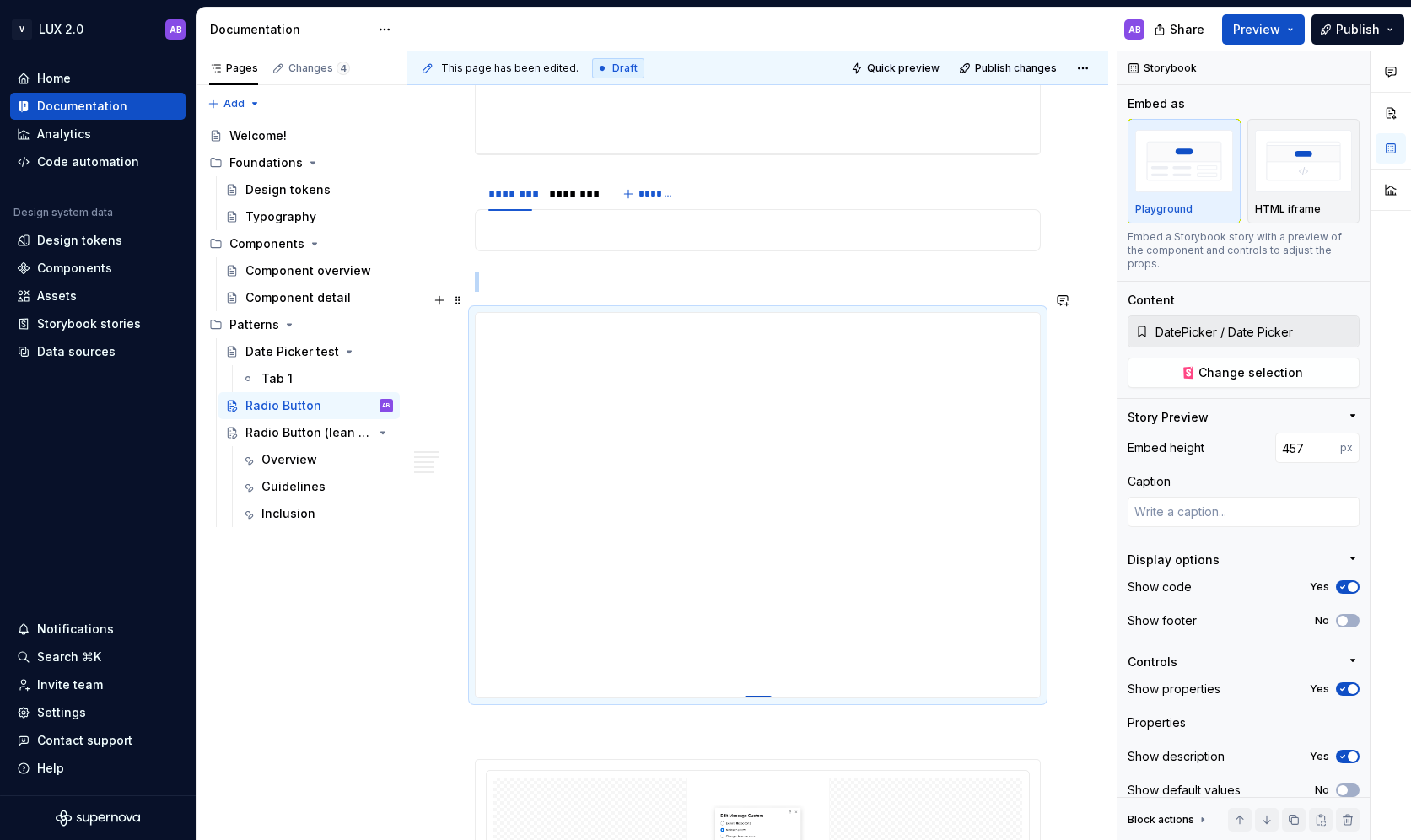
type textarea "*"
type input "458"
type textarea "*"
type input "472"
type textarea "*"
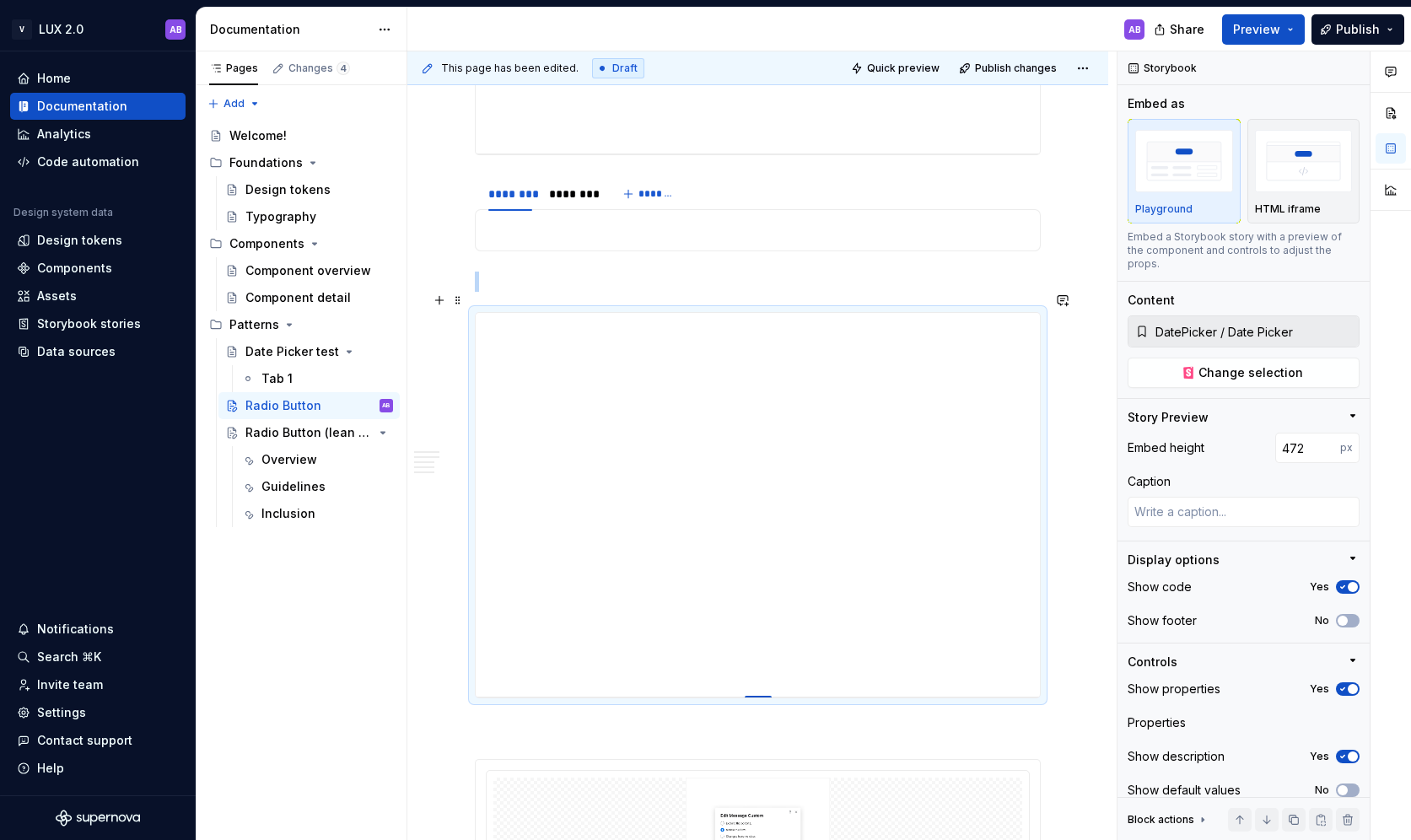
type input "474"
type textarea "*"
type input "475"
type textarea "*"
type input "477"
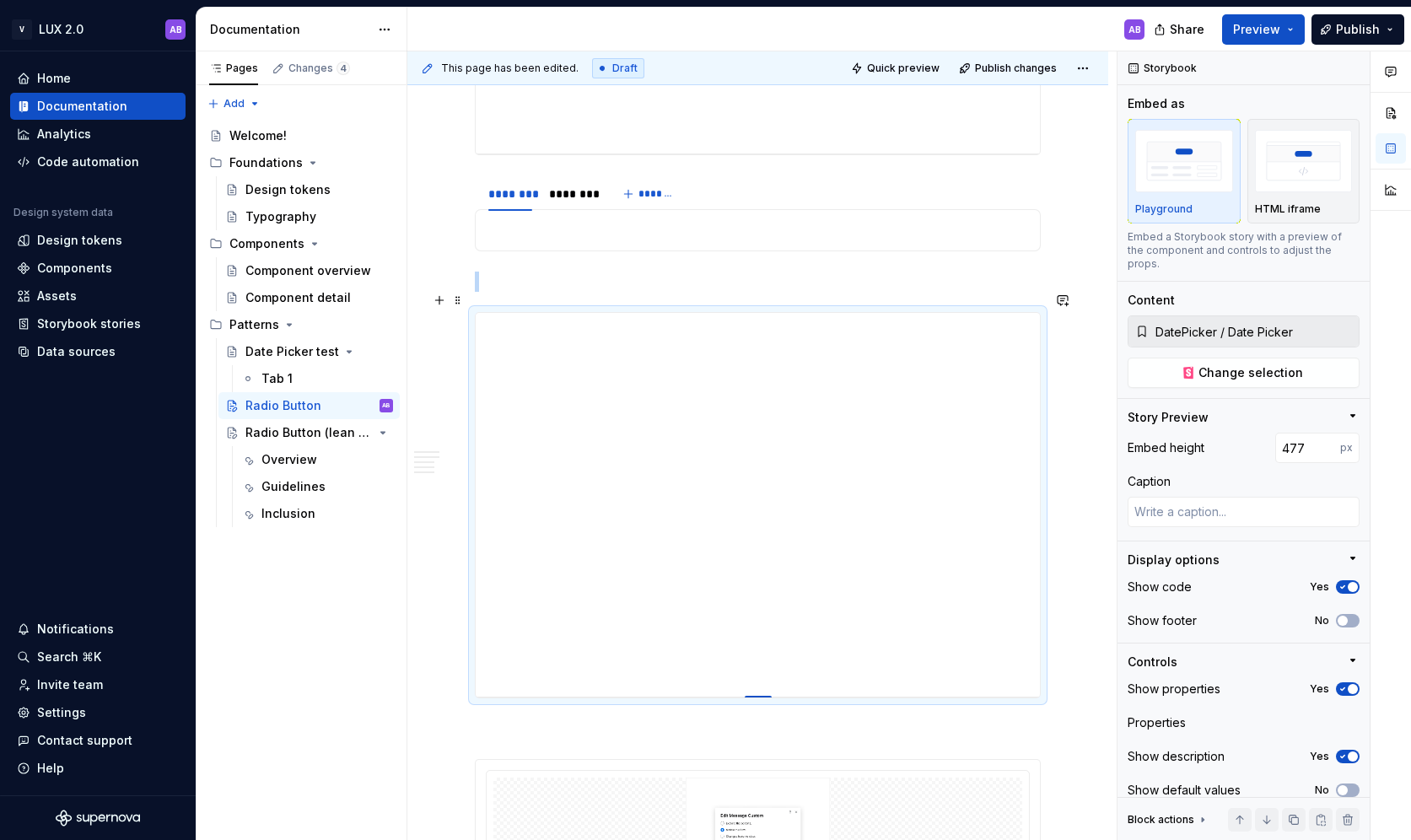
type textarea "*"
type input "478"
type textarea "*"
type input "480"
type textarea "*"
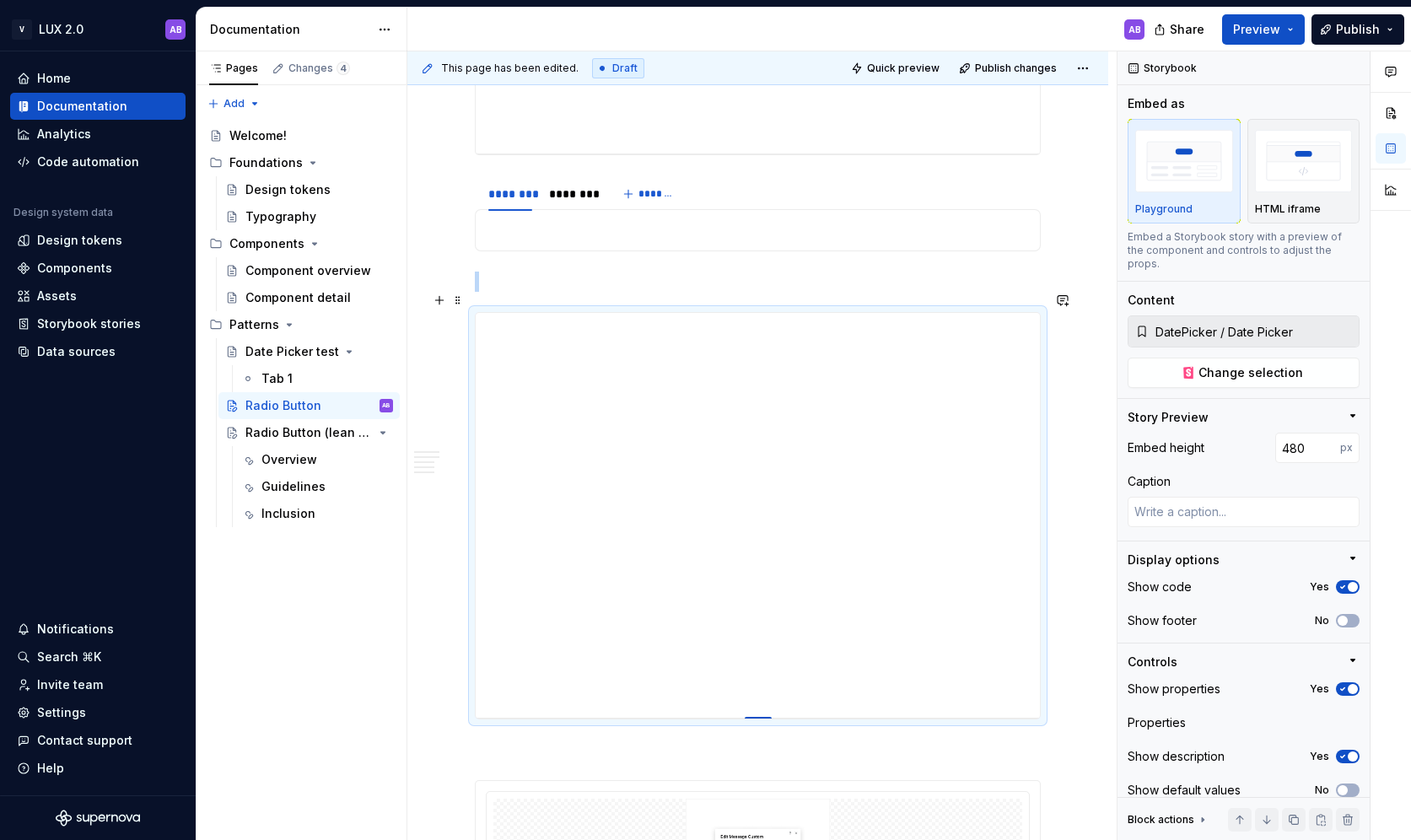
type input "481"
type textarea "*"
type input "484"
type textarea "*"
type input "487"
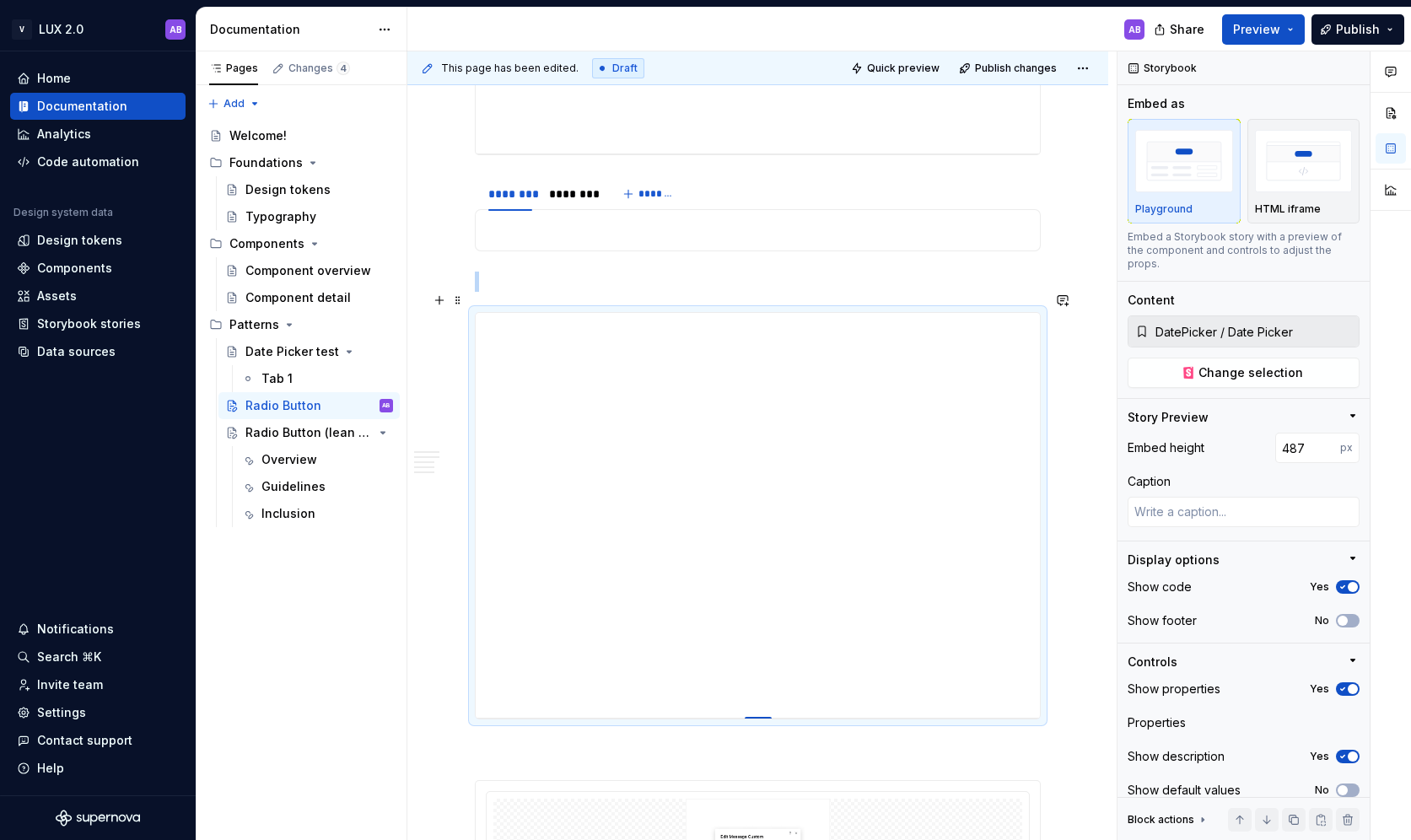
type textarea "*"
type input "488"
type textarea "*"
type input "489"
type textarea "*"
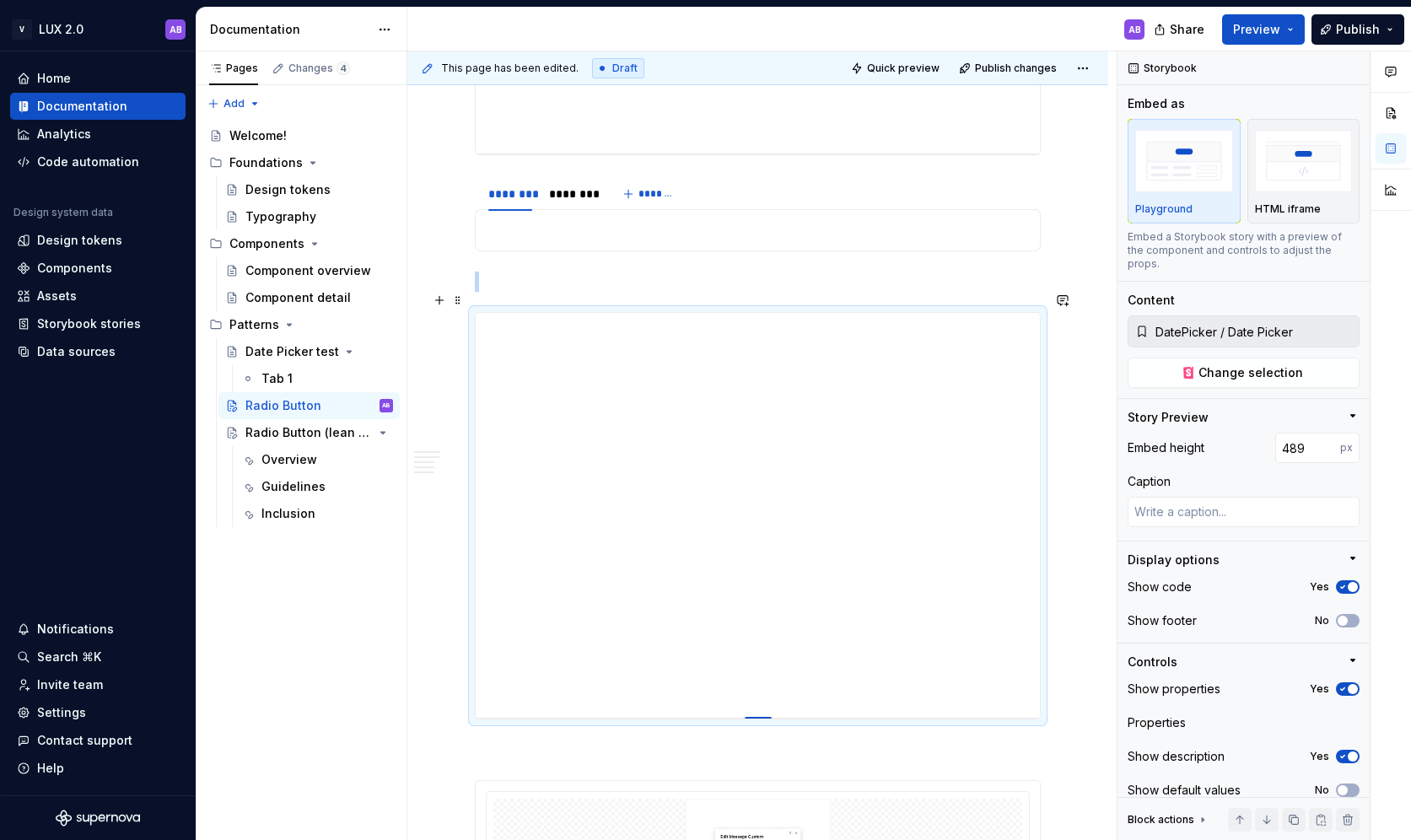
type input "492"
type textarea "*"
type input "493"
type textarea "*"
type input "496"
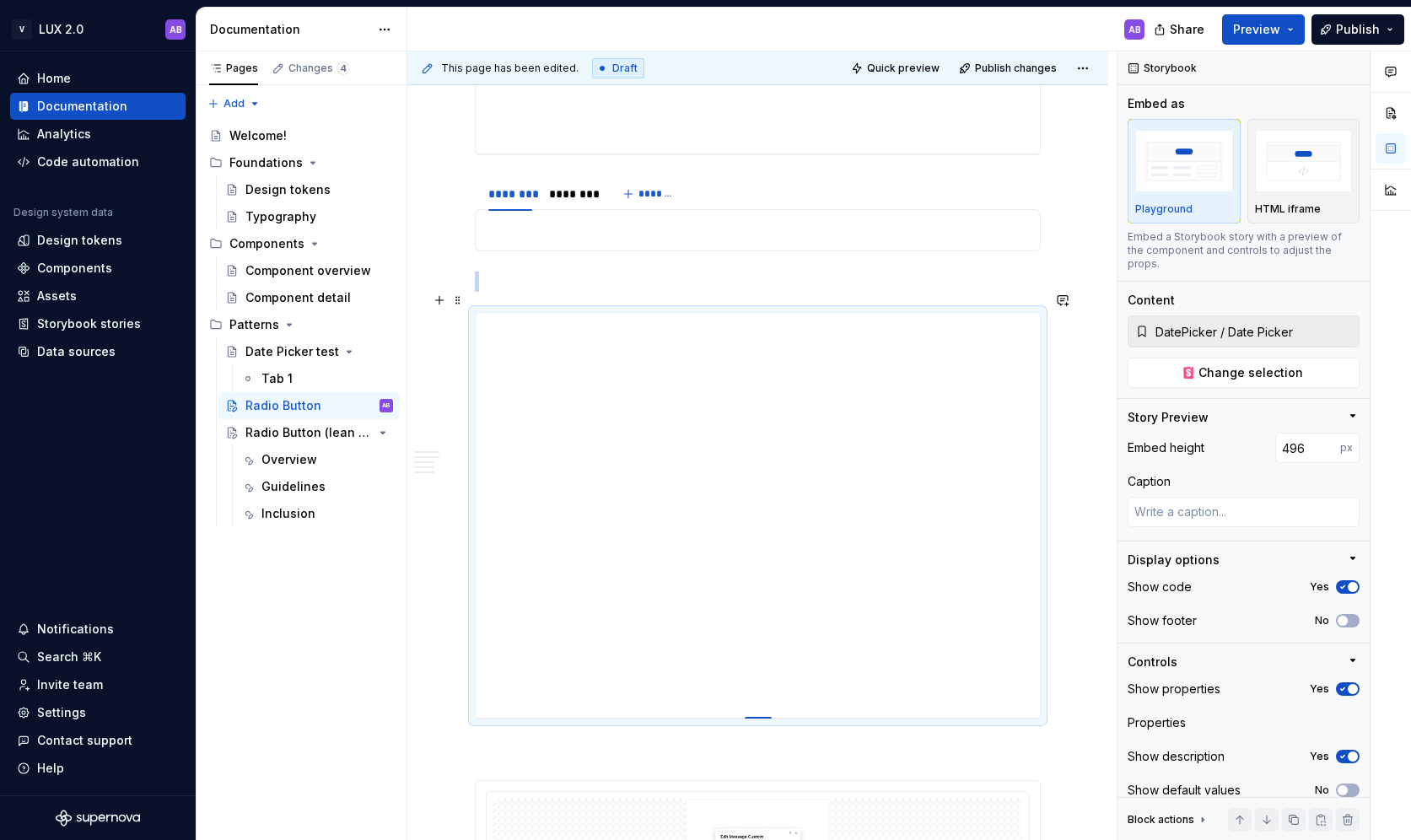
type textarea "*"
type input "497"
type textarea "*"
type input "500"
type textarea "*"
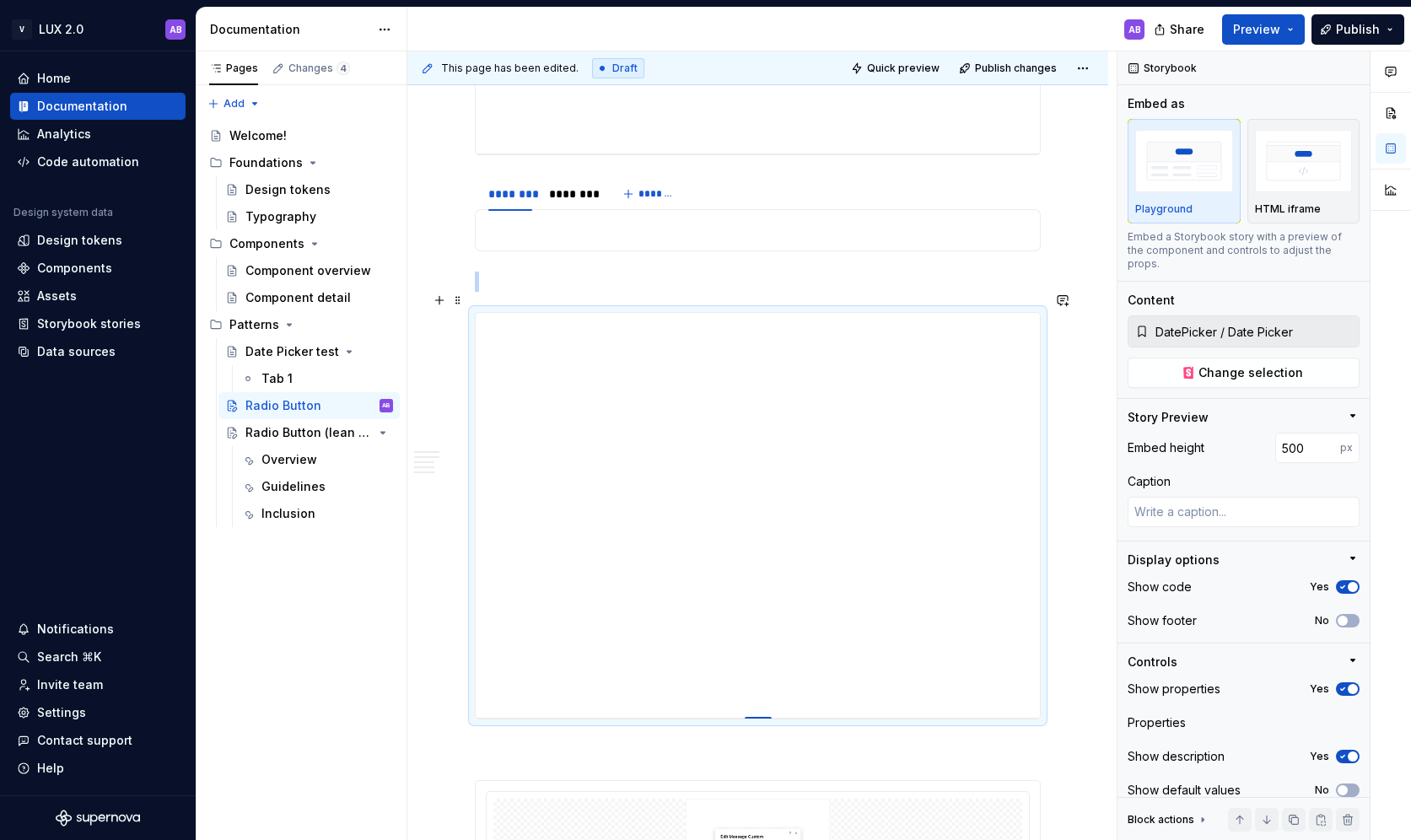
type input "502"
type textarea "*"
type input "503"
type textarea "*"
type input "504"
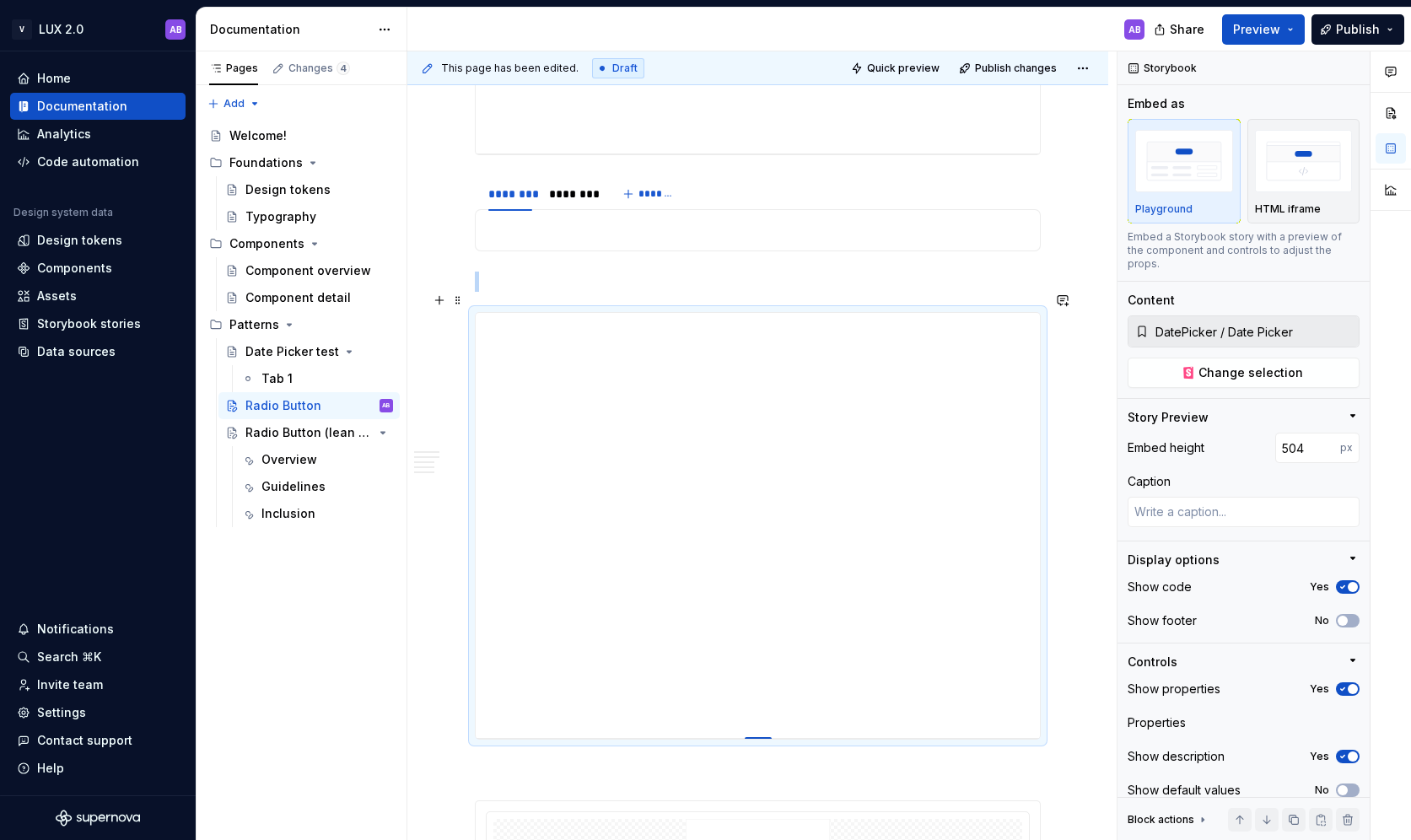
type textarea "*"
type input "505"
drag, startPoint x: 760, startPoint y: 630, endPoint x: 771, endPoint y: 718, distance: 88.7
click at [771, 737] on div at bounding box center [759, 739] width 27 height 3
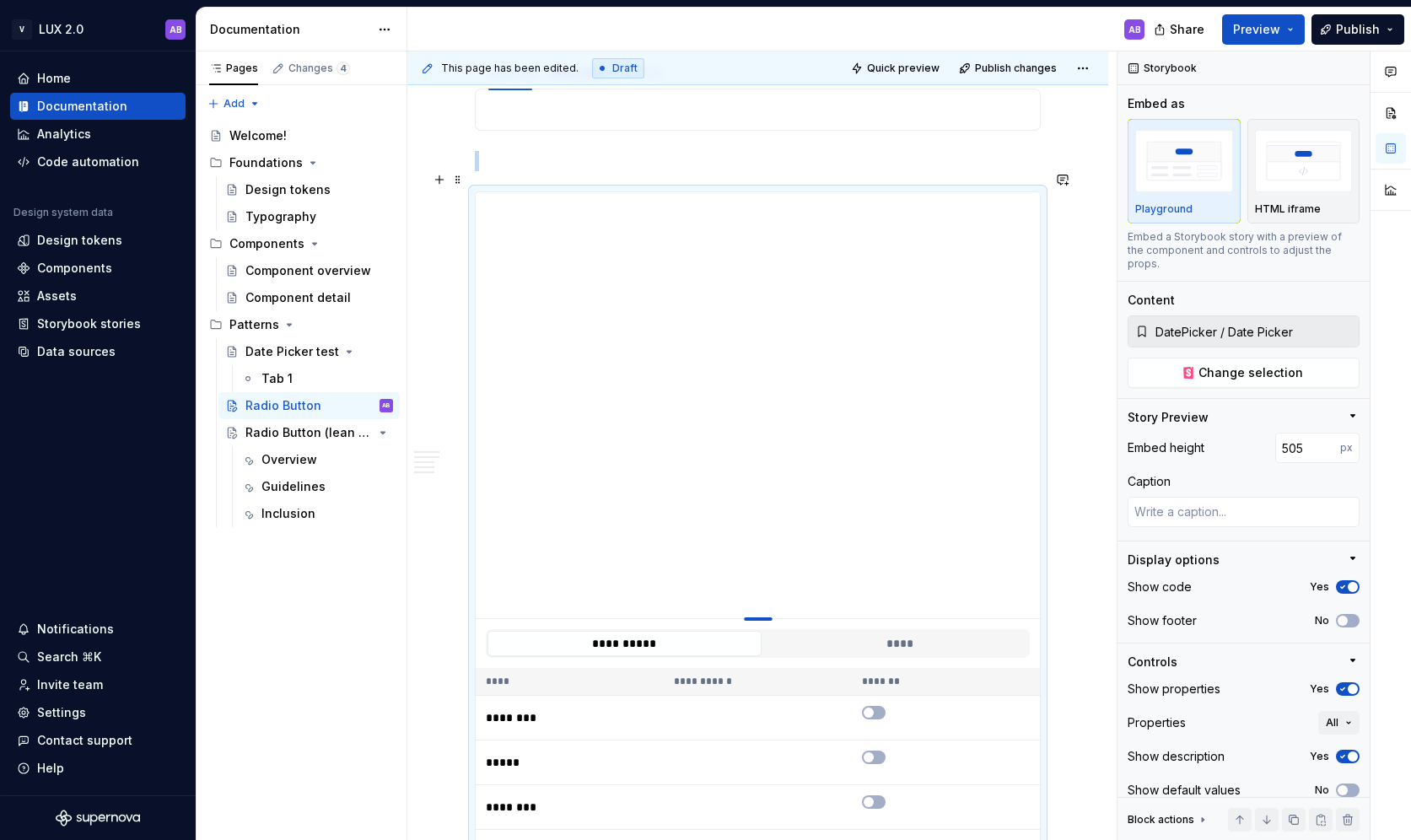
scroll to position [1880, 0]
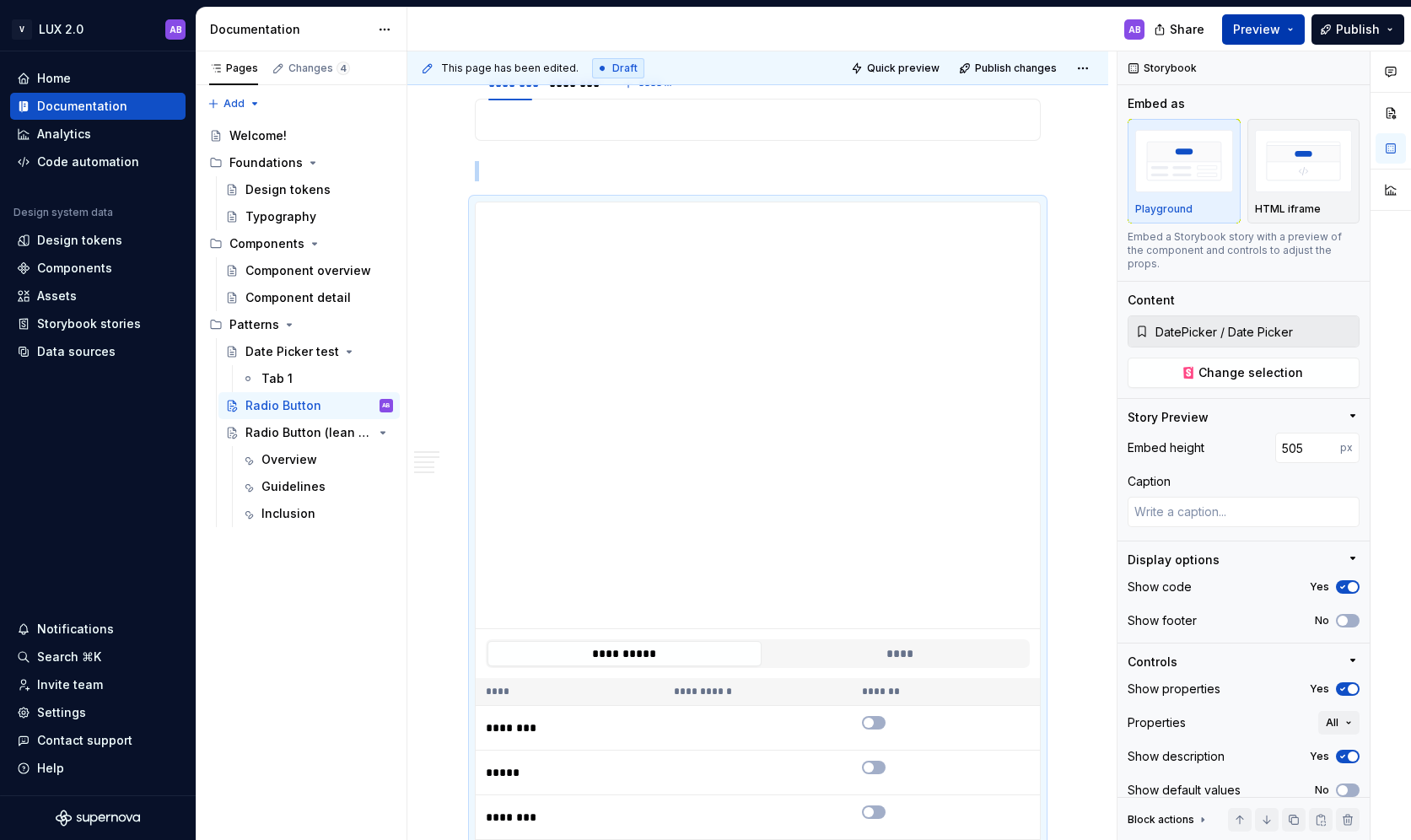
click at [1288, 27] on button "Preview" at bounding box center [1263, 29] width 83 height 30
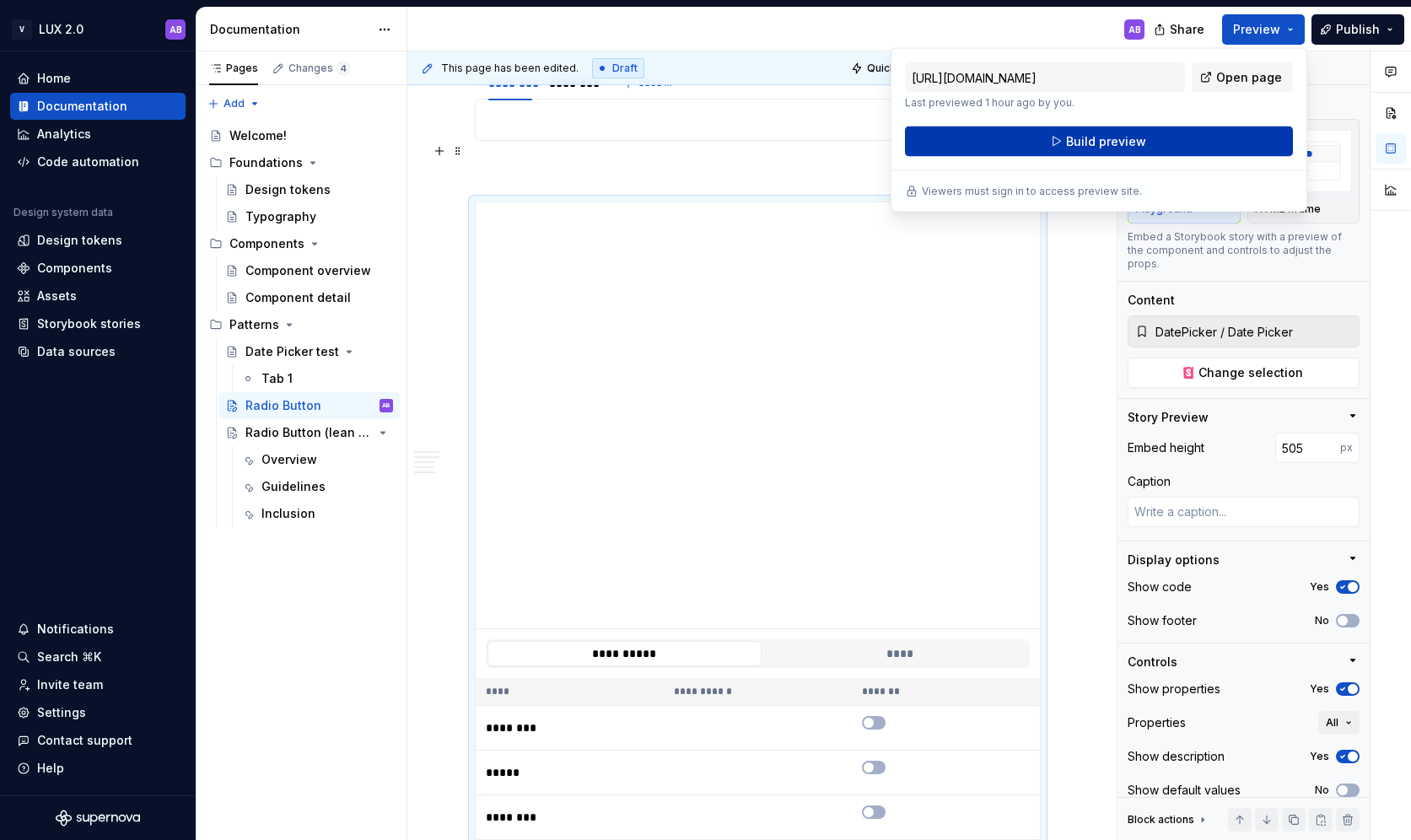
click at [1106, 141] on span "Build preview" at bounding box center [1106, 142] width 80 height 17
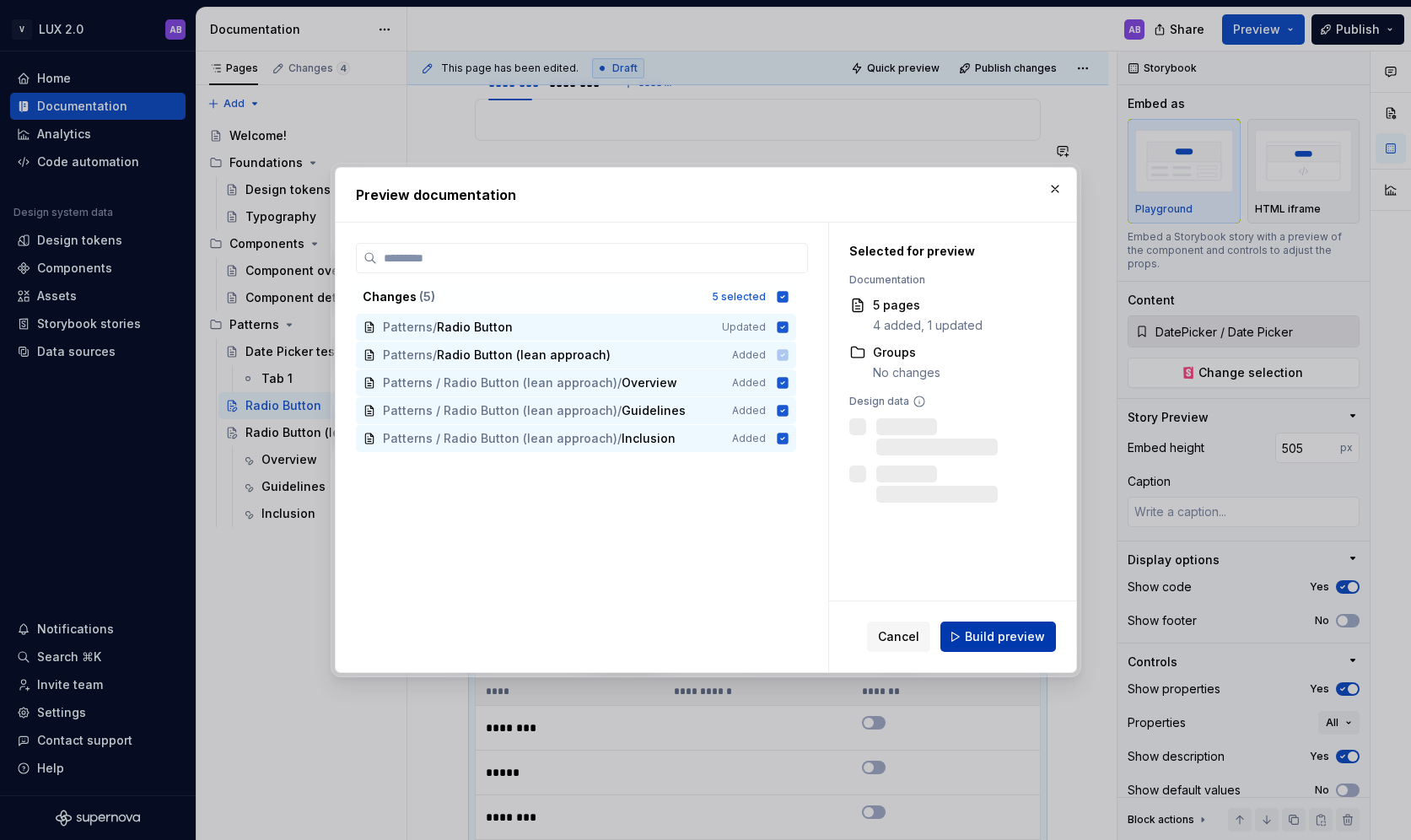
click at [1008, 637] on span "Build preview" at bounding box center [1005, 637] width 80 height 17
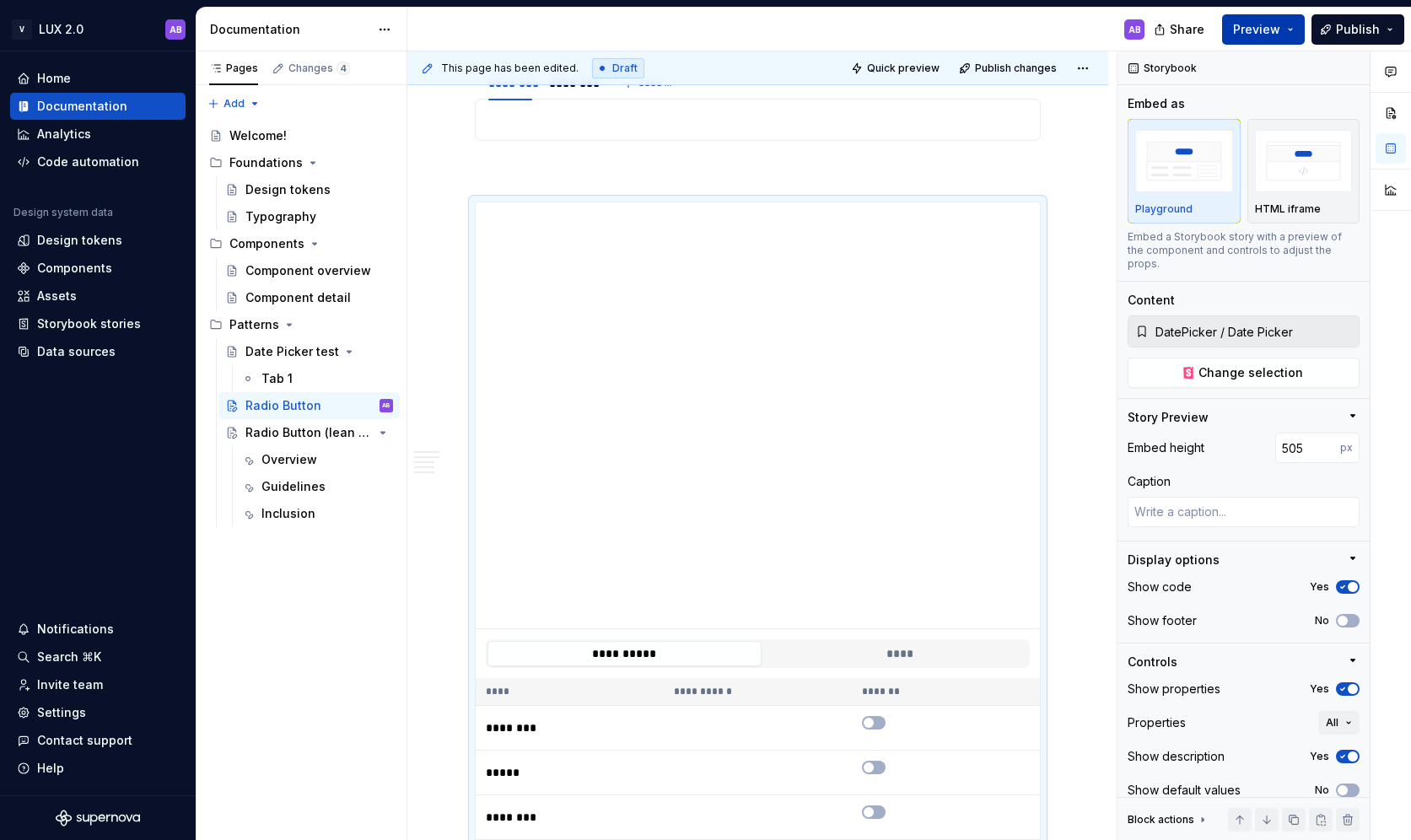
click at [1295, 28] on button "Preview" at bounding box center [1263, 29] width 83 height 30
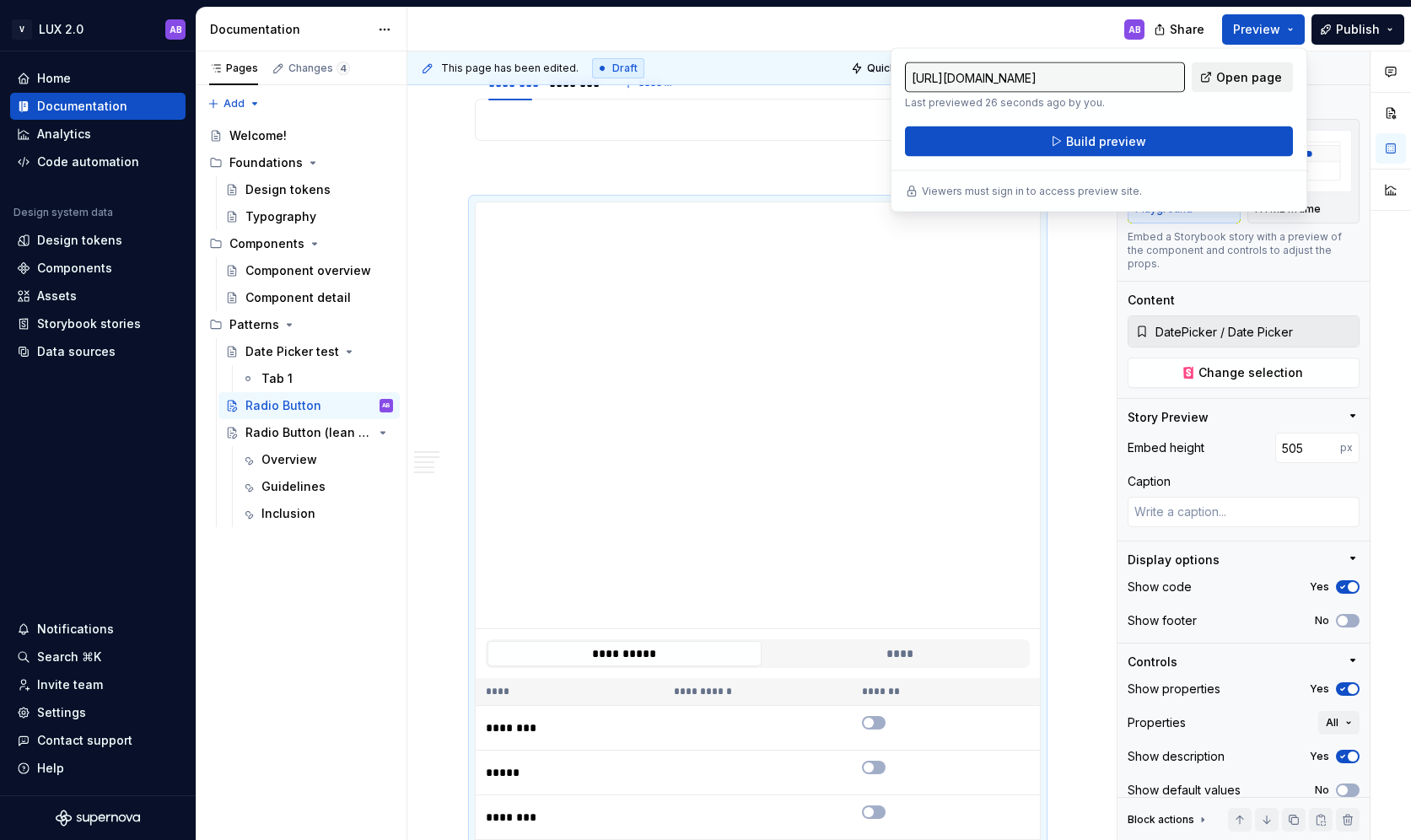
click at [1275, 74] on span "Open page" at bounding box center [1248, 78] width 66 height 17
type textarea "*"
